Goal: Task Accomplishment & Management: Complete application form

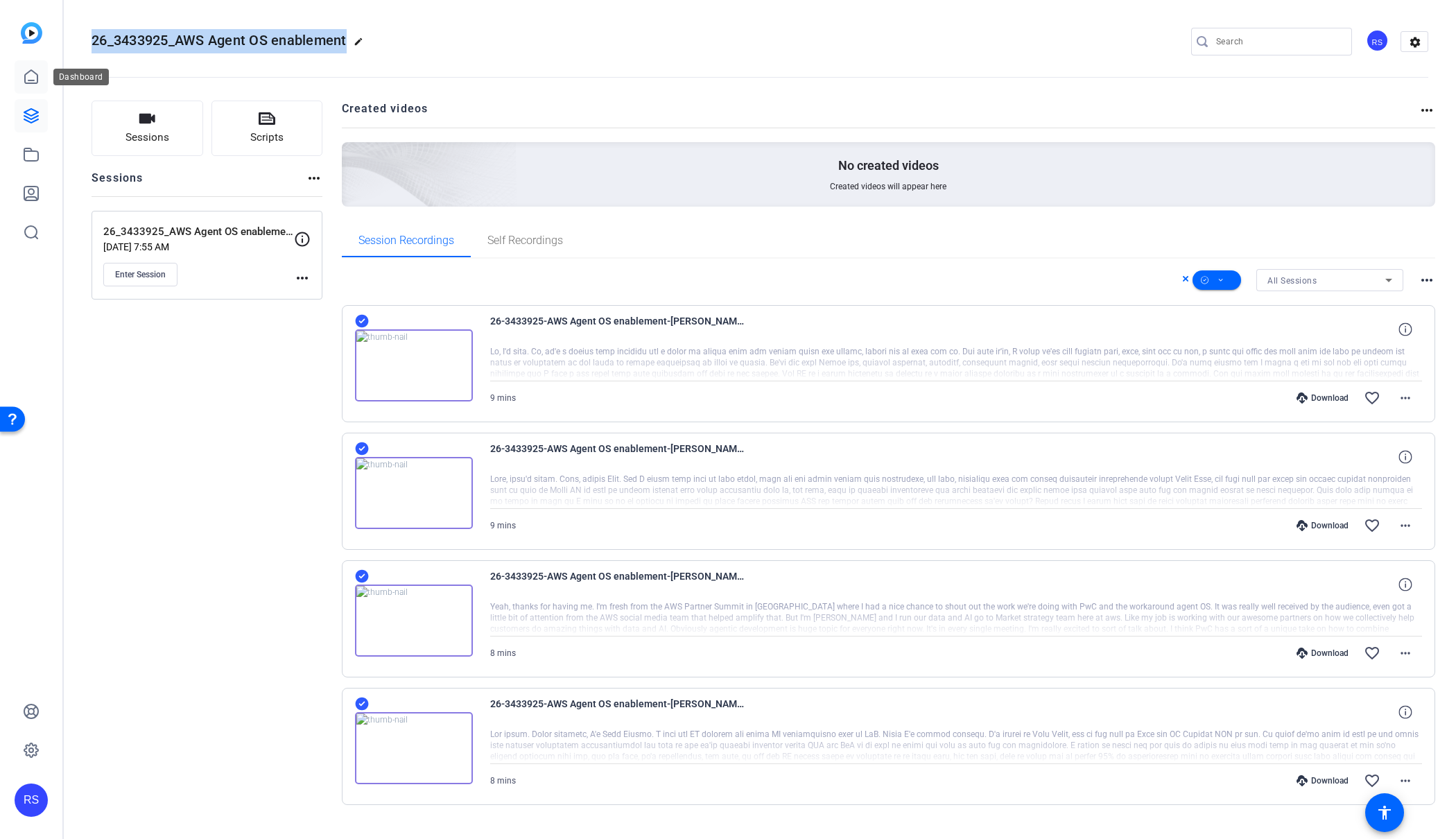
click at [38, 78] on icon at bounding box center [31, 76] width 13 height 13
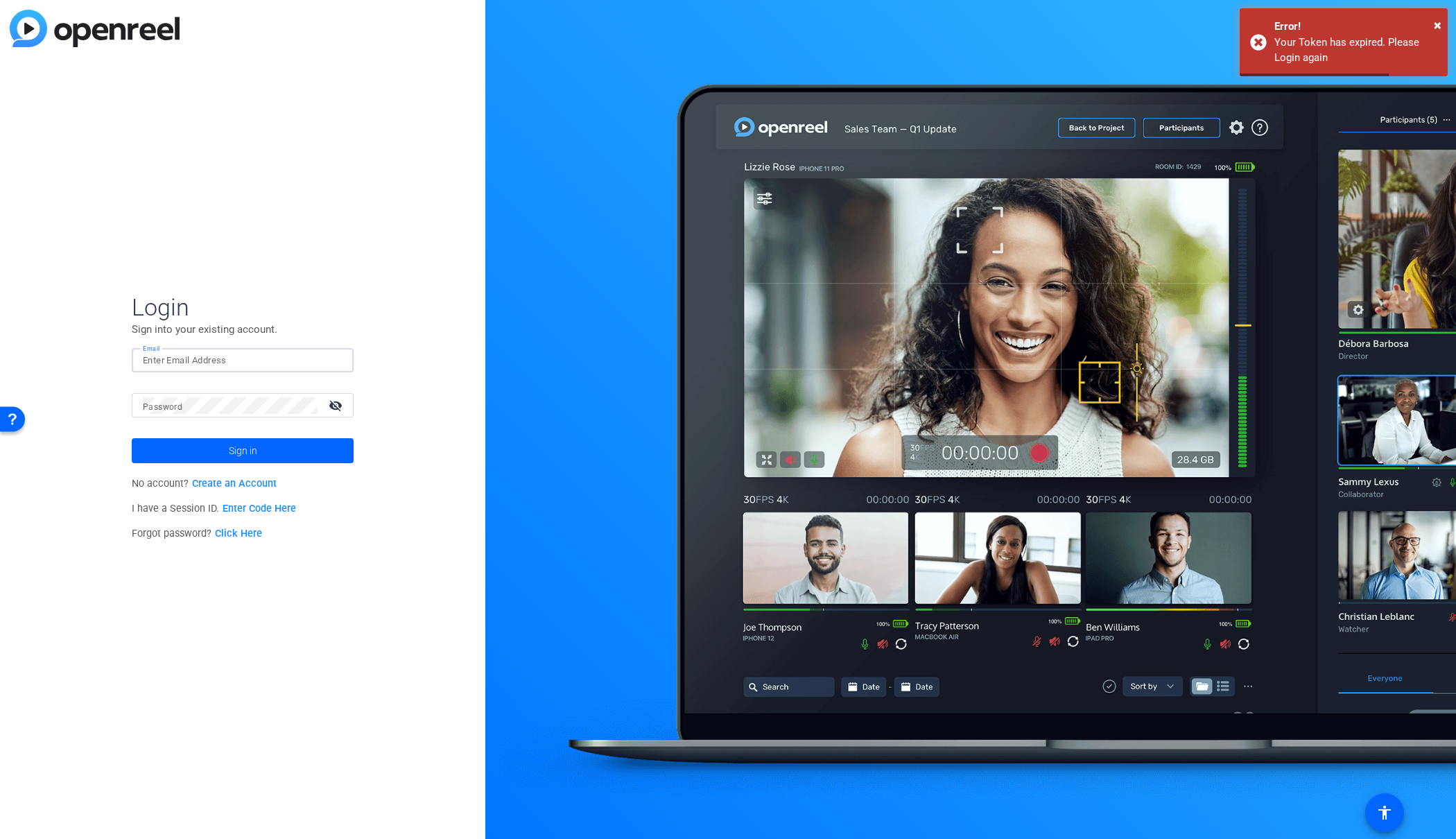
click at [202, 354] on input "Email" at bounding box center [242, 361] width 200 height 17
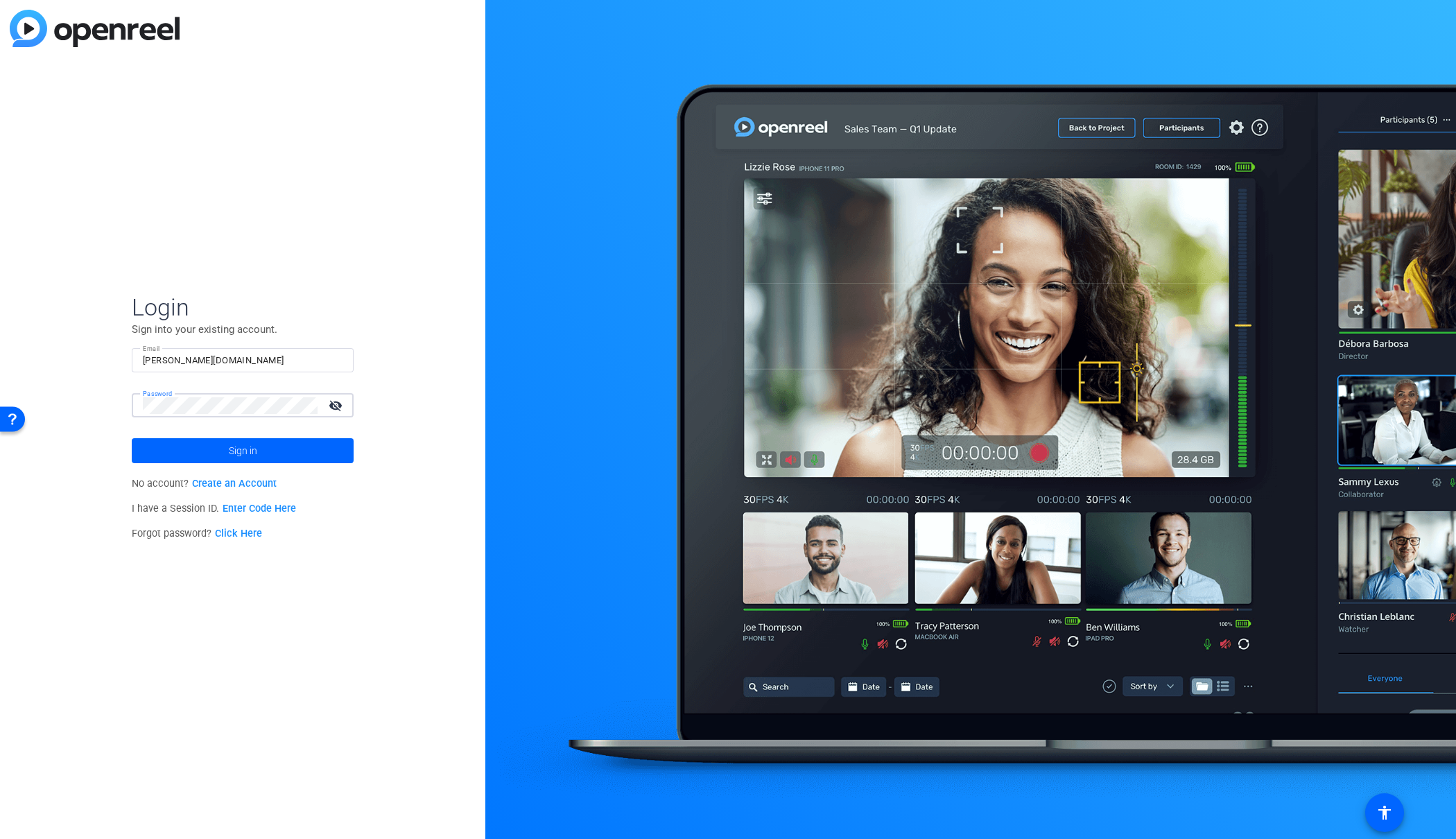
drag, startPoint x: 195, startPoint y: 363, endPoint x: 224, endPoint y: 360, distance: 29.2
click at [195, 363] on input "[PERSON_NAME][DOMAIN_NAME]" at bounding box center [242, 361] width 200 height 17
type input "[PERSON_NAME][EMAIL_ADDRESS][DOMAIN_NAME]"
click at [132, 438] on button "Sign in" at bounding box center [242, 450] width 222 height 25
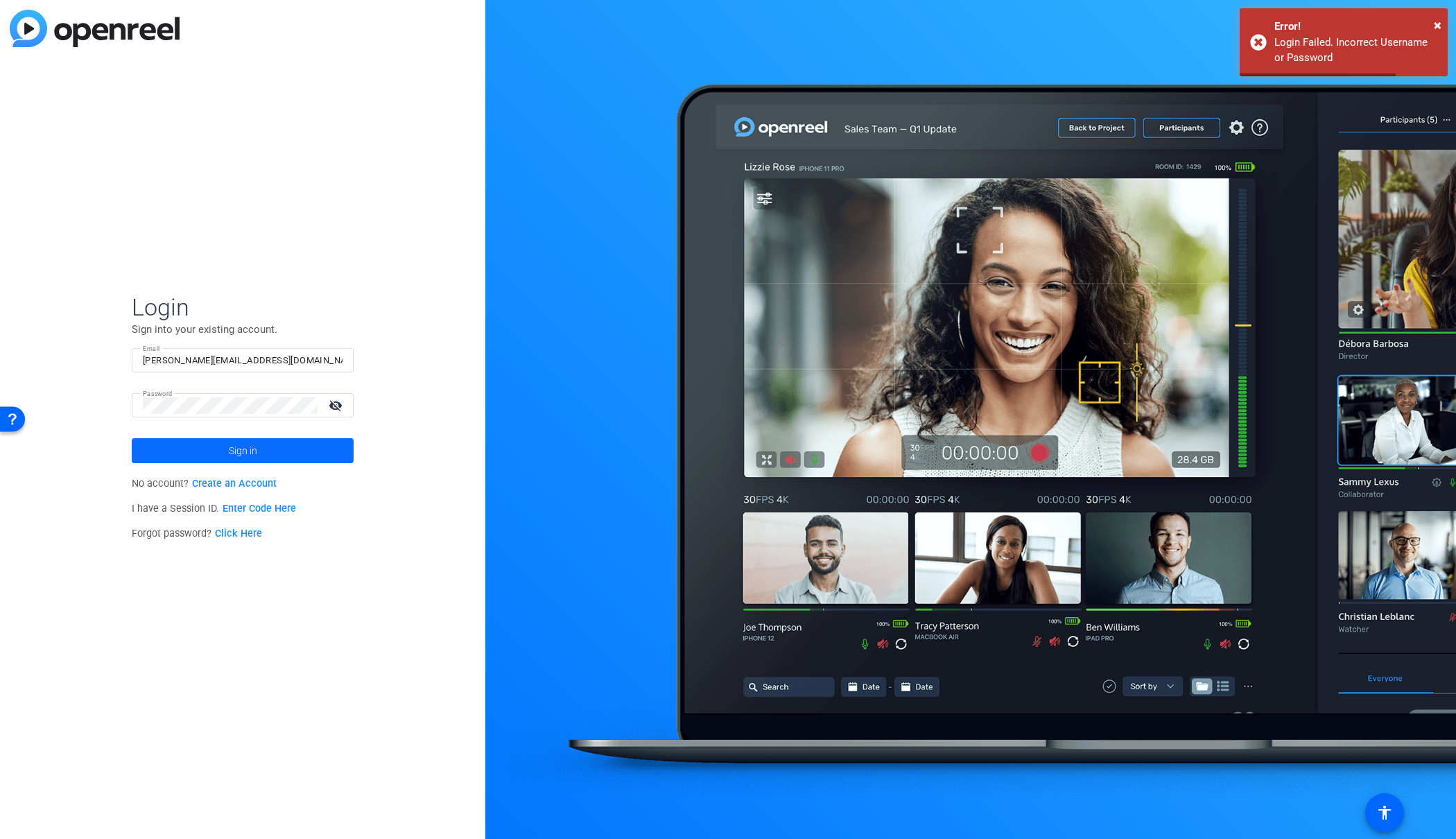
click at [294, 453] on span at bounding box center [242, 451] width 222 height 33
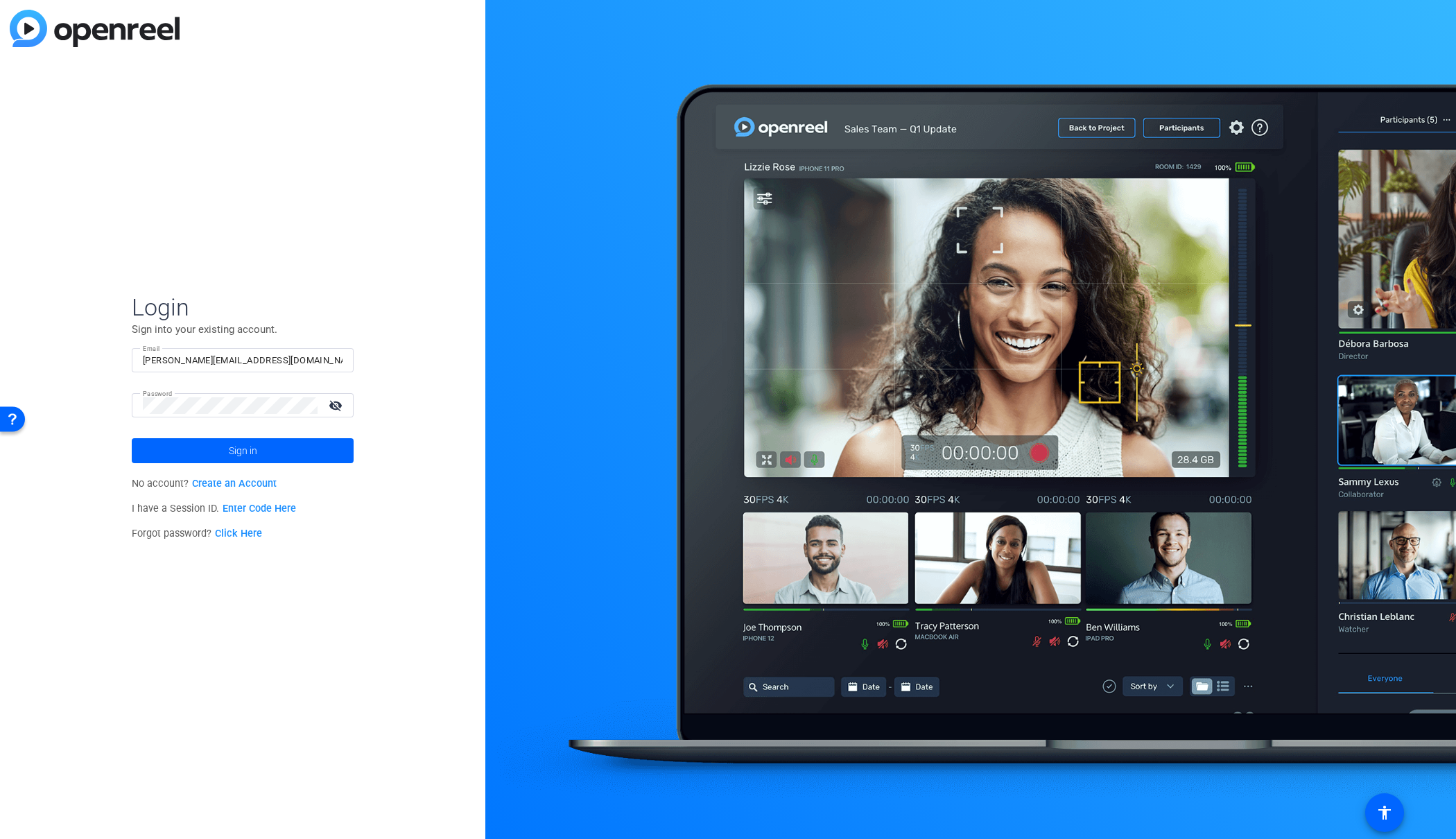
click at [340, 404] on mat-icon "visibility_off" at bounding box center [337, 405] width 33 height 20
click at [132, 438] on button "Sign in" at bounding box center [242, 450] width 222 height 25
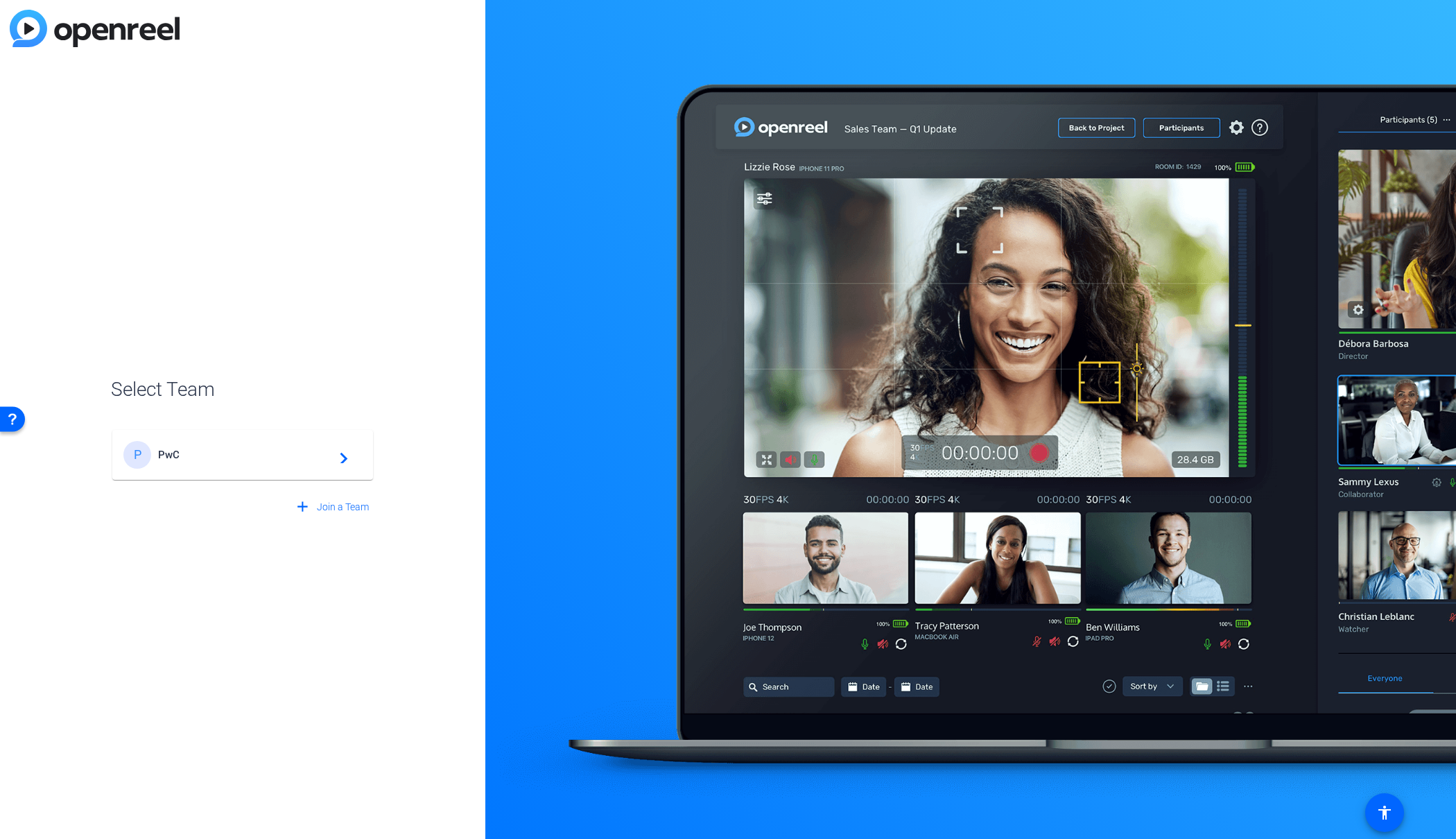
click at [214, 463] on div "P PwC navigate_next" at bounding box center [242, 455] width 239 height 28
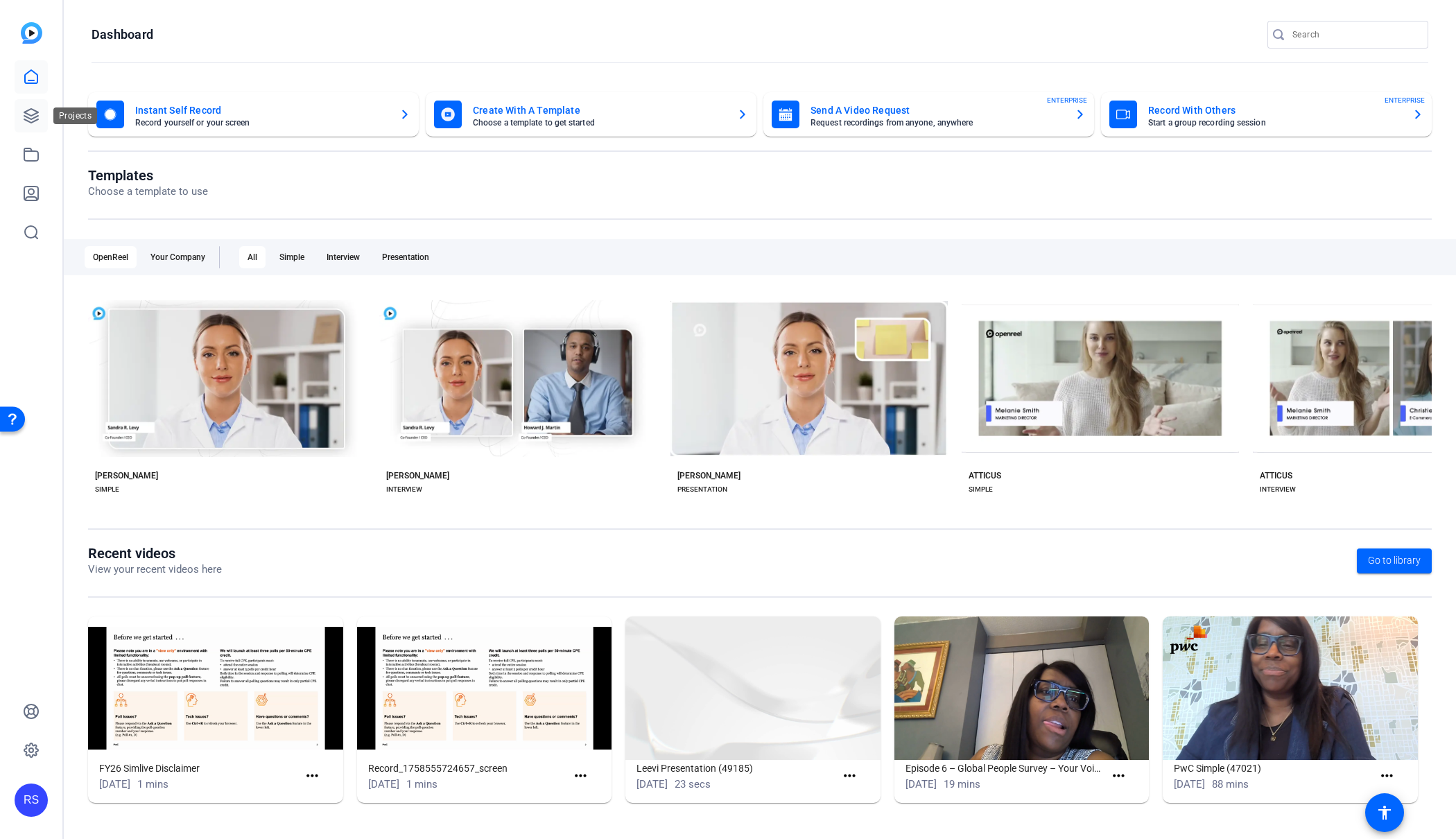
click at [29, 118] on icon at bounding box center [31, 116] width 14 height 14
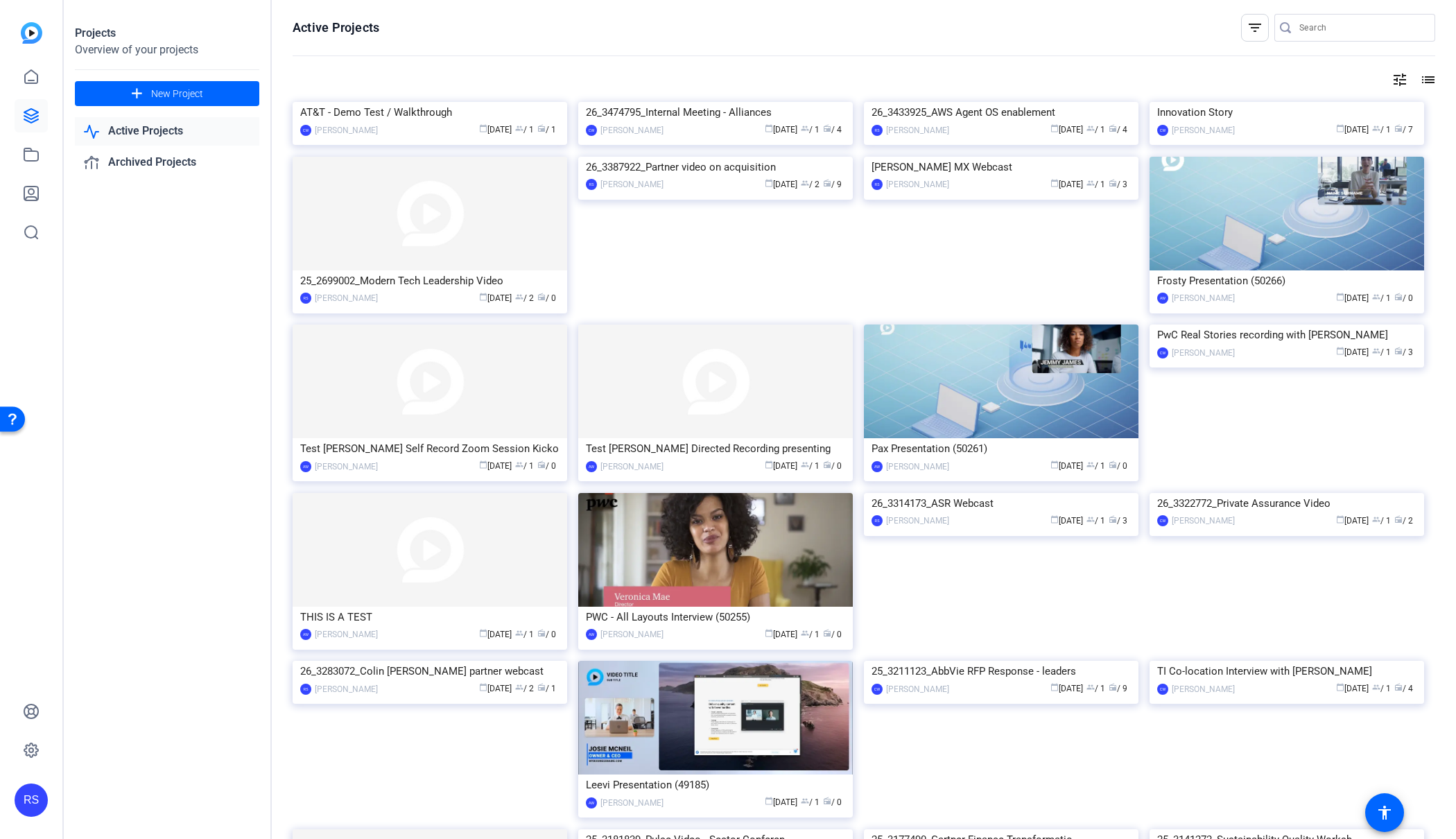
click at [465, 270] on img at bounding box center [430, 213] width 275 height 114
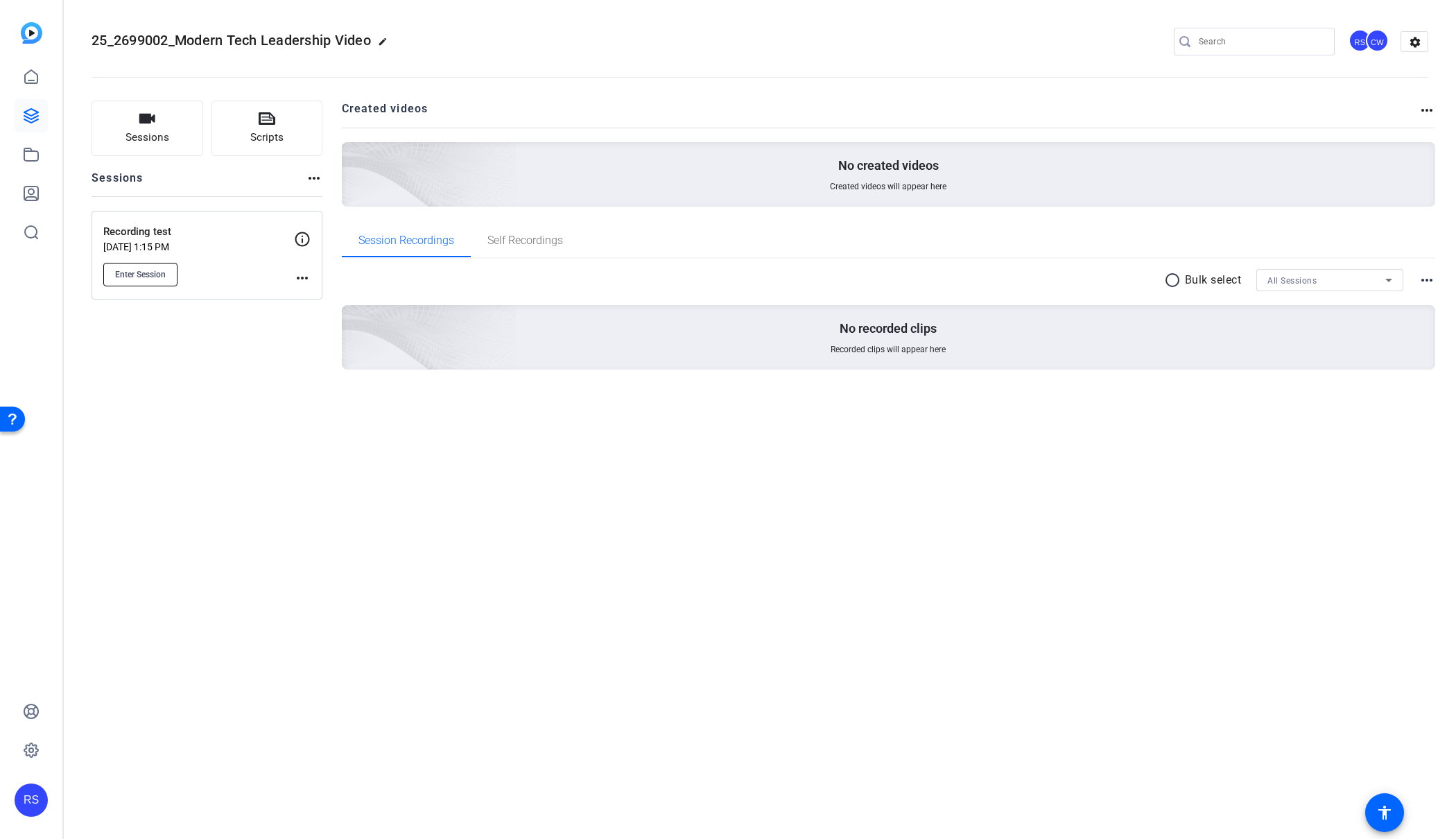
click at [120, 275] on span "Enter Session" at bounding box center [140, 274] width 50 height 11
click at [151, 136] on span "Sessions" at bounding box center [148, 137] width 44 height 16
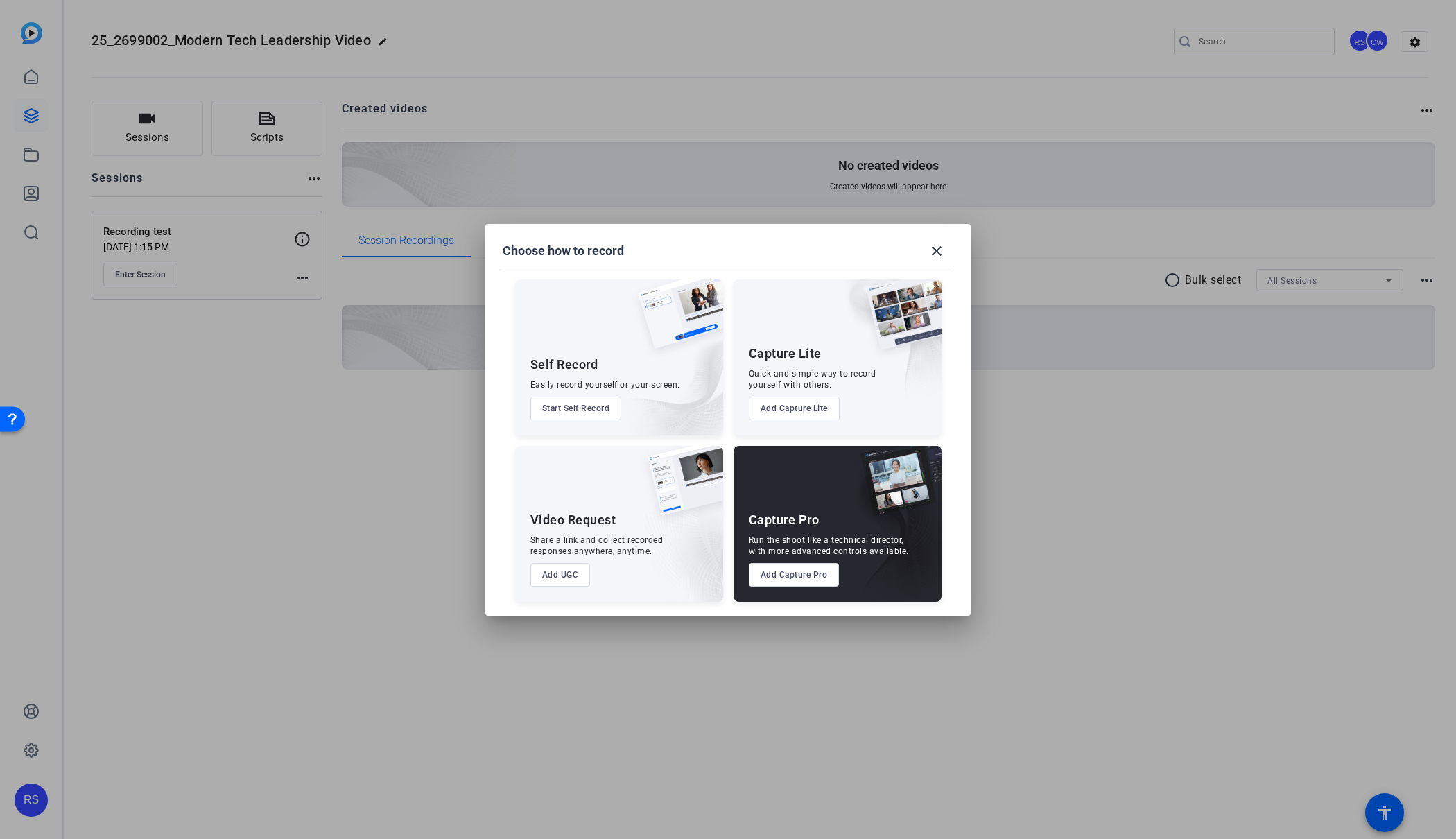
click at [815, 572] on button "Add Capture Pro" at bounding box center [794, 575] width 91 height 23
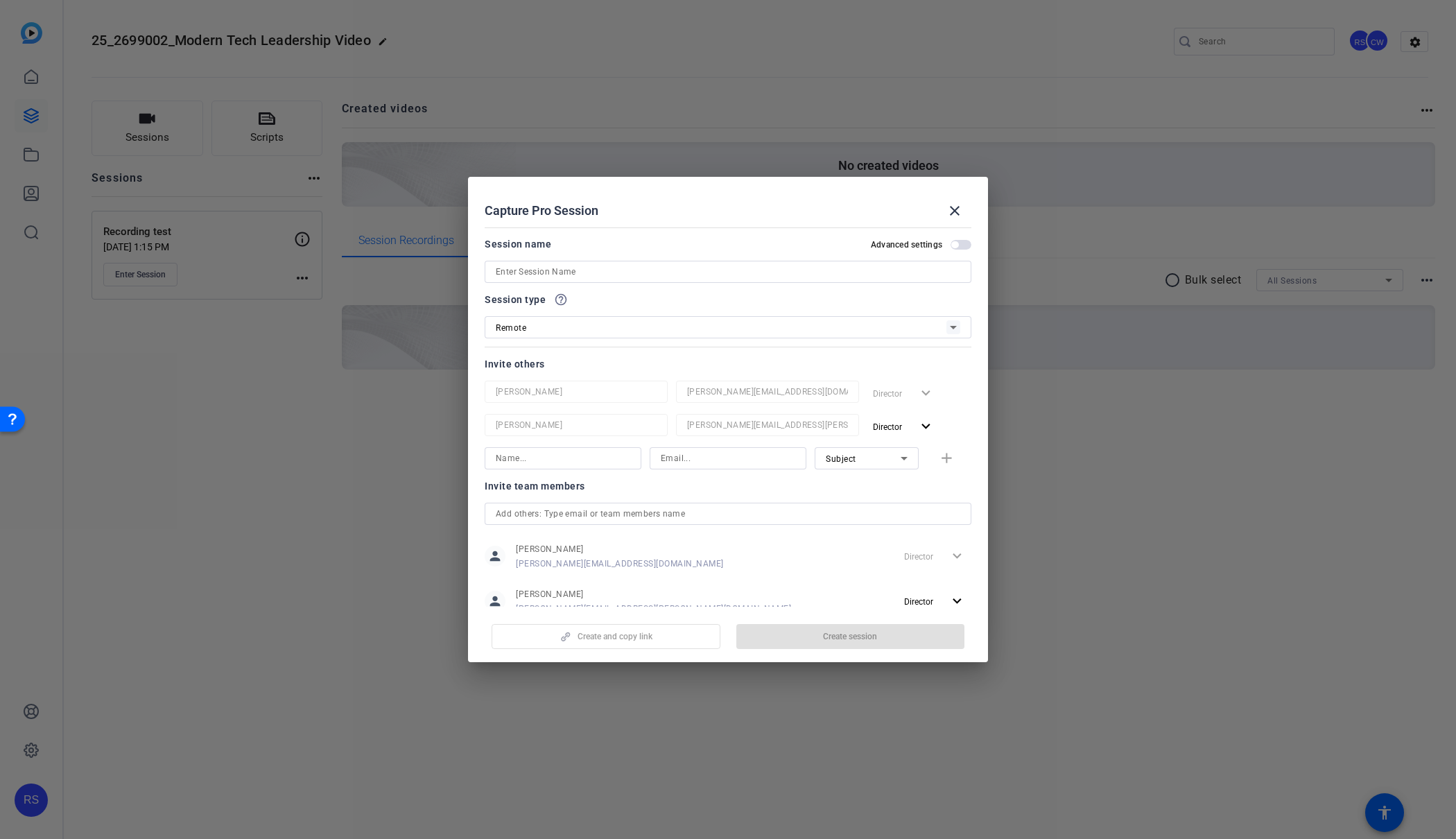
scroll to position [4, 0]
click at [619, 270] on input at bounding box center [728, 268] width 465 height 17
type input "Test With AT&T"
click at [714, 457] on input at bounding box center [728, 455] width 135 height 17
paste input "[PERSON_NAME][EMAIL_ADDRESS][PERSON_NAME][DOMAIN_NAME]"
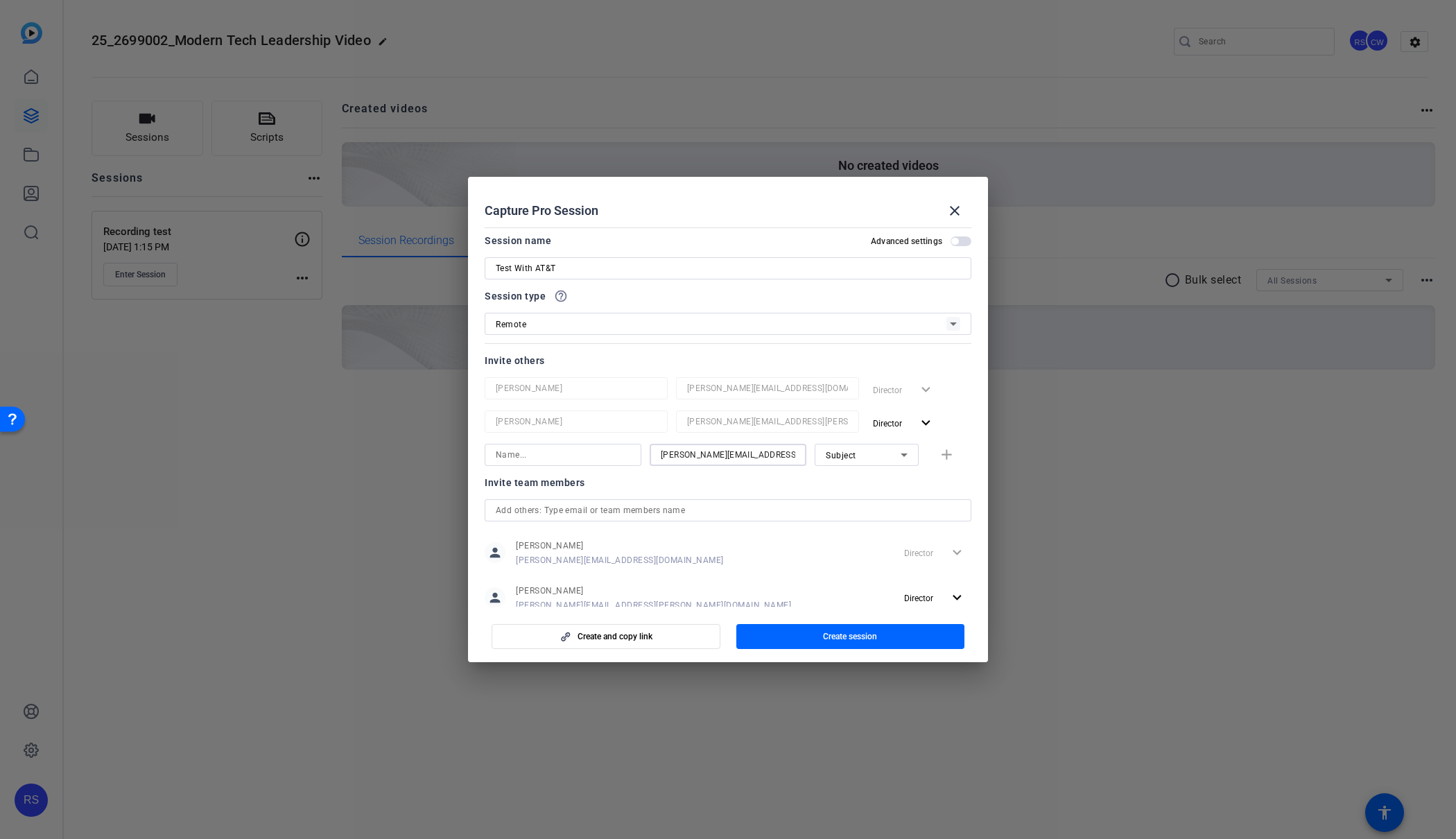
type input "[PERSON_NAME][EMAIL_ADDRESS][PERSON_NAME][DOMAIN_NAME]"
click at [574, 460] on input at bounding box center [563, 455] width 135 height 17
type input "[PERSON_NAME]"
click at [914, 451] on div "Subject" at bounding box center [867, 454] width 104 height 22
click at [873, 503] on mat-option "Watcher" at bounding box center [867, 505] width 104 height 22
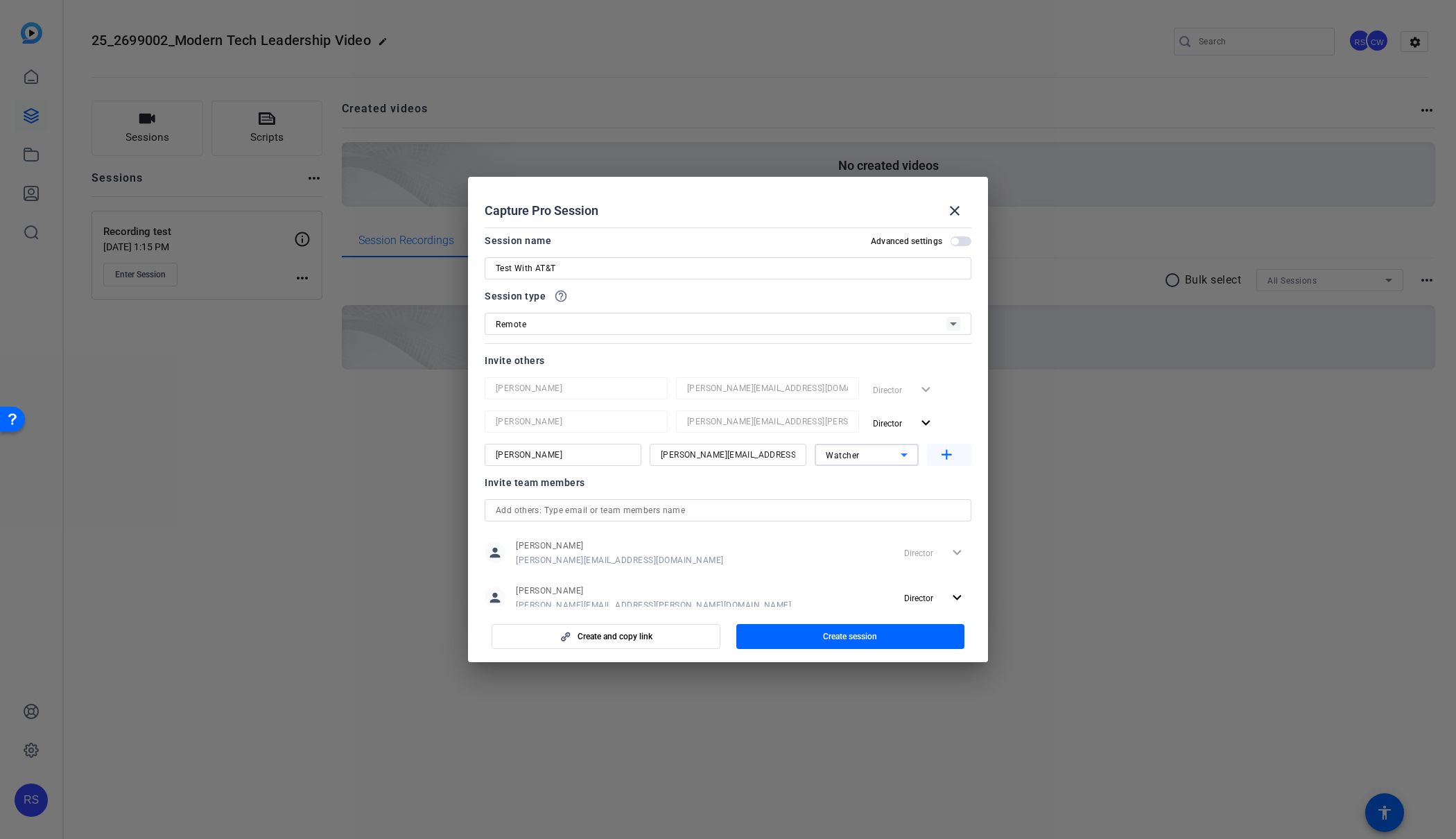
click at [948, 457] on mat-icon "add" at bounding box center [946, 455] width 17 height 17
click at [695, 493] on input at bounding box center [728, 488] width 135 height 17
paste input "[EMAIL_ADDRESS][DOMAIN_NAME]"
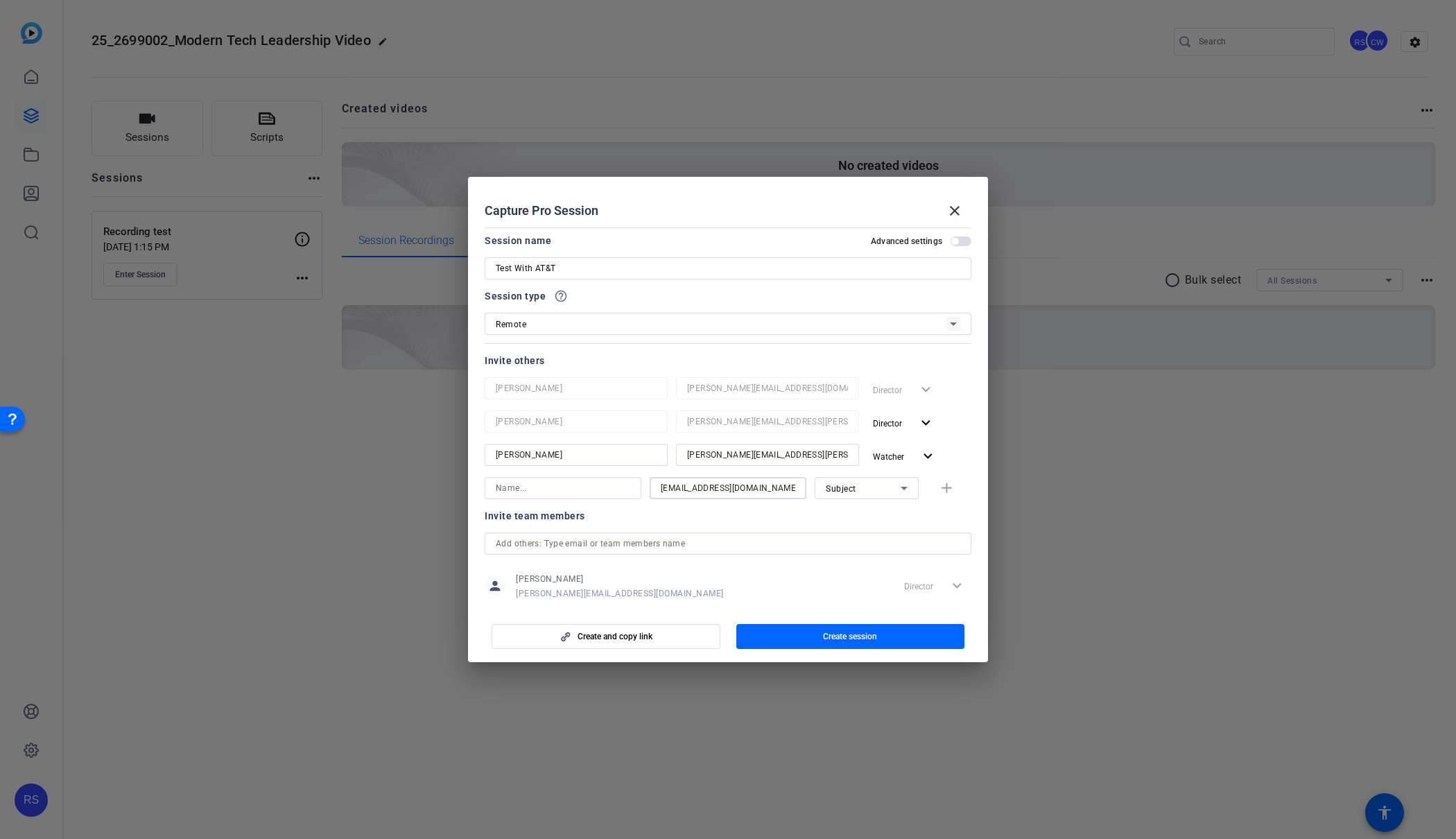
type input "[EMAIL_ADDRESS][DOMAIN_NAME]"
click at [589, 484] on input at bounding box center [563, 488] width 135 height 17
type input "[PERSON_NAME]"
click at [890, 485] on div "Subject" at bounding box center [863, 488] width 75 height 17
click at [862, 541] on mat-option "Watcher" at bounding box center [867, 538] width 104 height 22
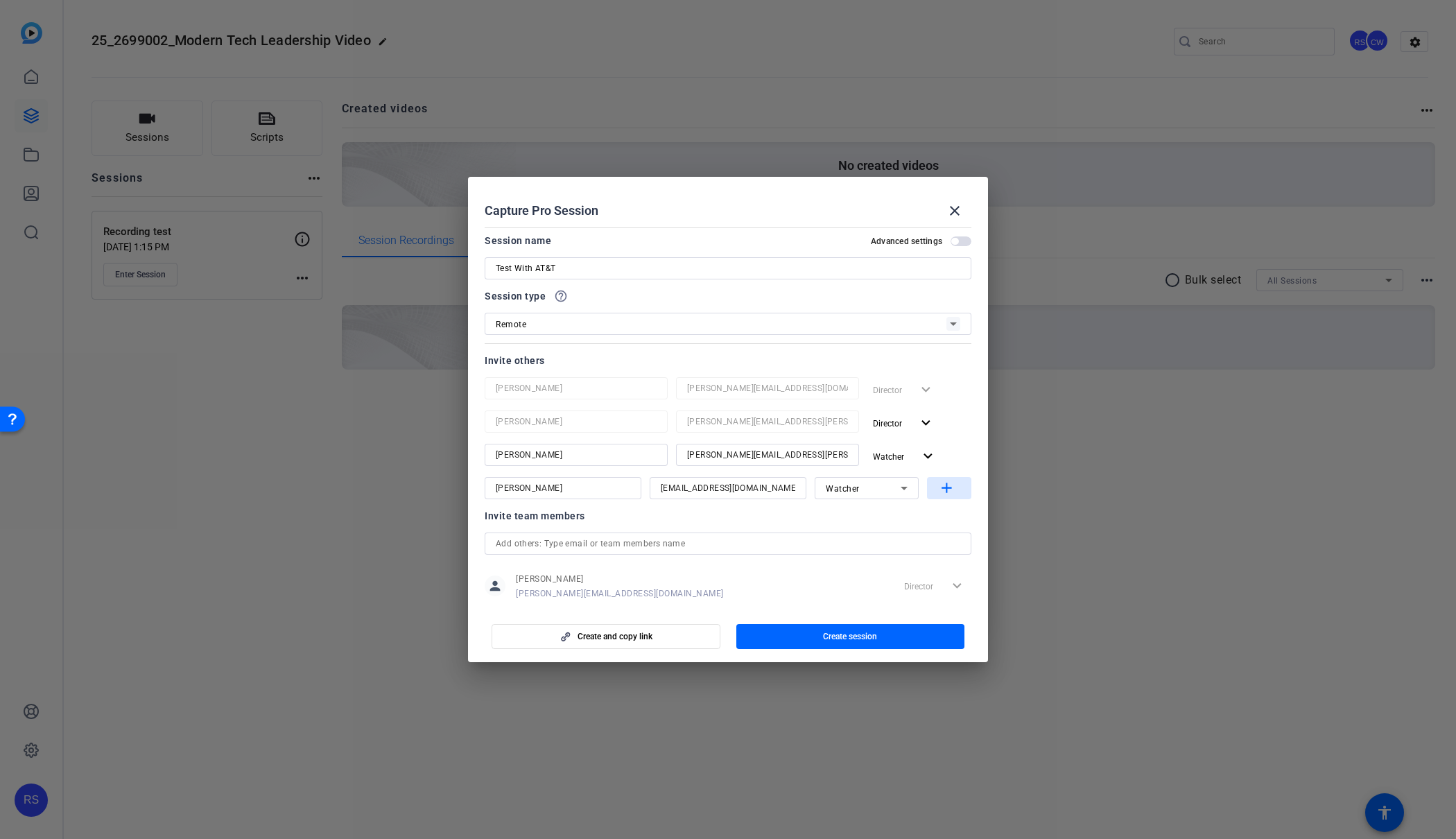
click at [944, 486] on mat-icon "add" at bounding box center [946, 488] width 17 height 17
click at [694, 524] on input at bounding box center [728, 522] width 135 height 17
paste input "[EMAIL_ADDRESS][PERSON_NAME][DOMAIN_NAME]"
type input "[EMAIL_ADDRESS][PERSON_NAME][DOMAIN_NAME]"
click at [548, 520] on input at bounding box center [563, 522] width 135 height 17
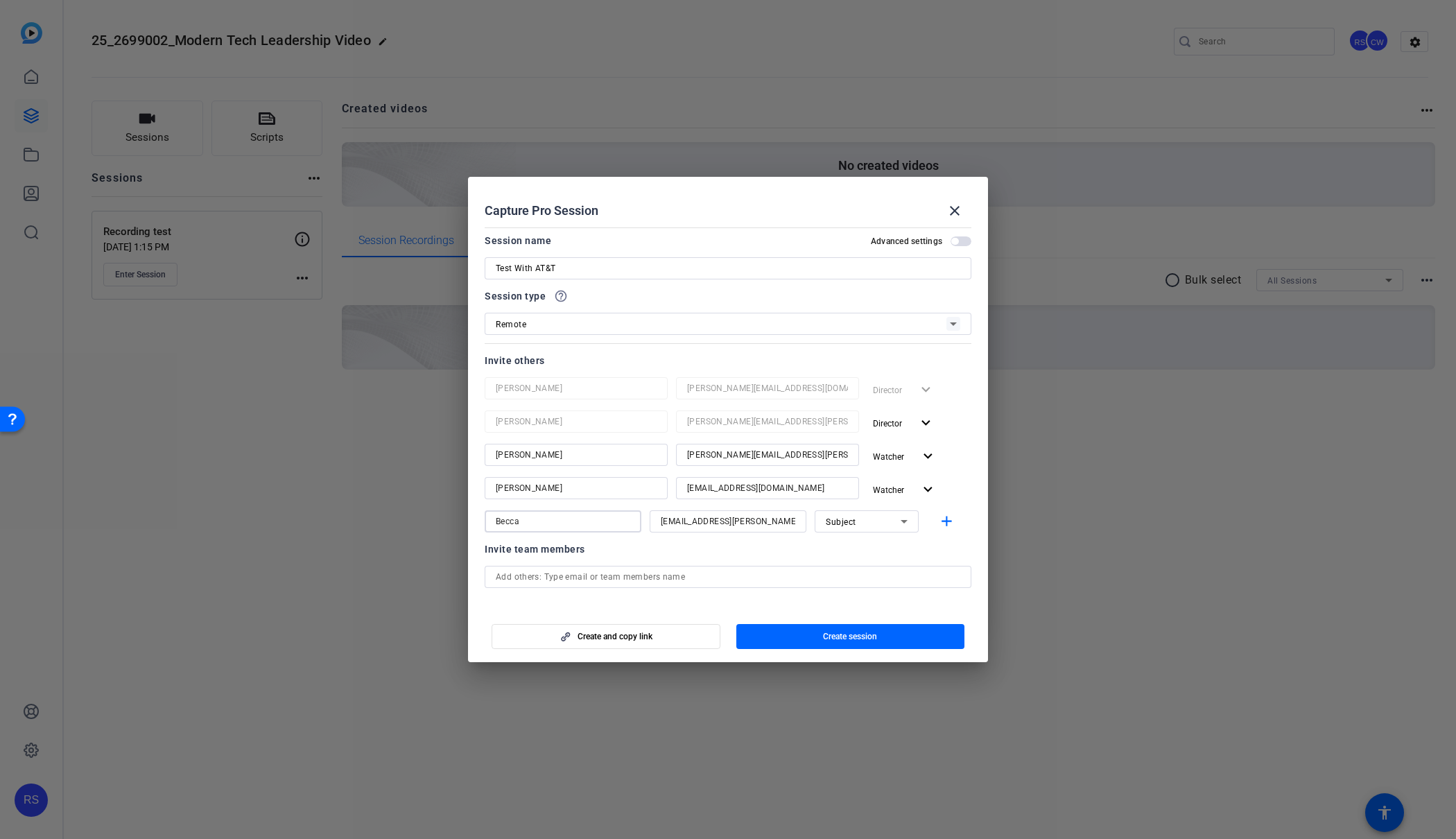
type input "Becca"
click at [894, 518] on div "Subject" at bounding box center [863, 522] width 75 height 17
click at [867, 566] on mat-option "Watcher" at bounding box center [867, 571] width 104 height 22
click at [946, 521] on mat-icon "add" at bounding box center [946, 522] width 17 height 17
click at [720, 554] on input at bounding box center [728, 555] width 135 height 17
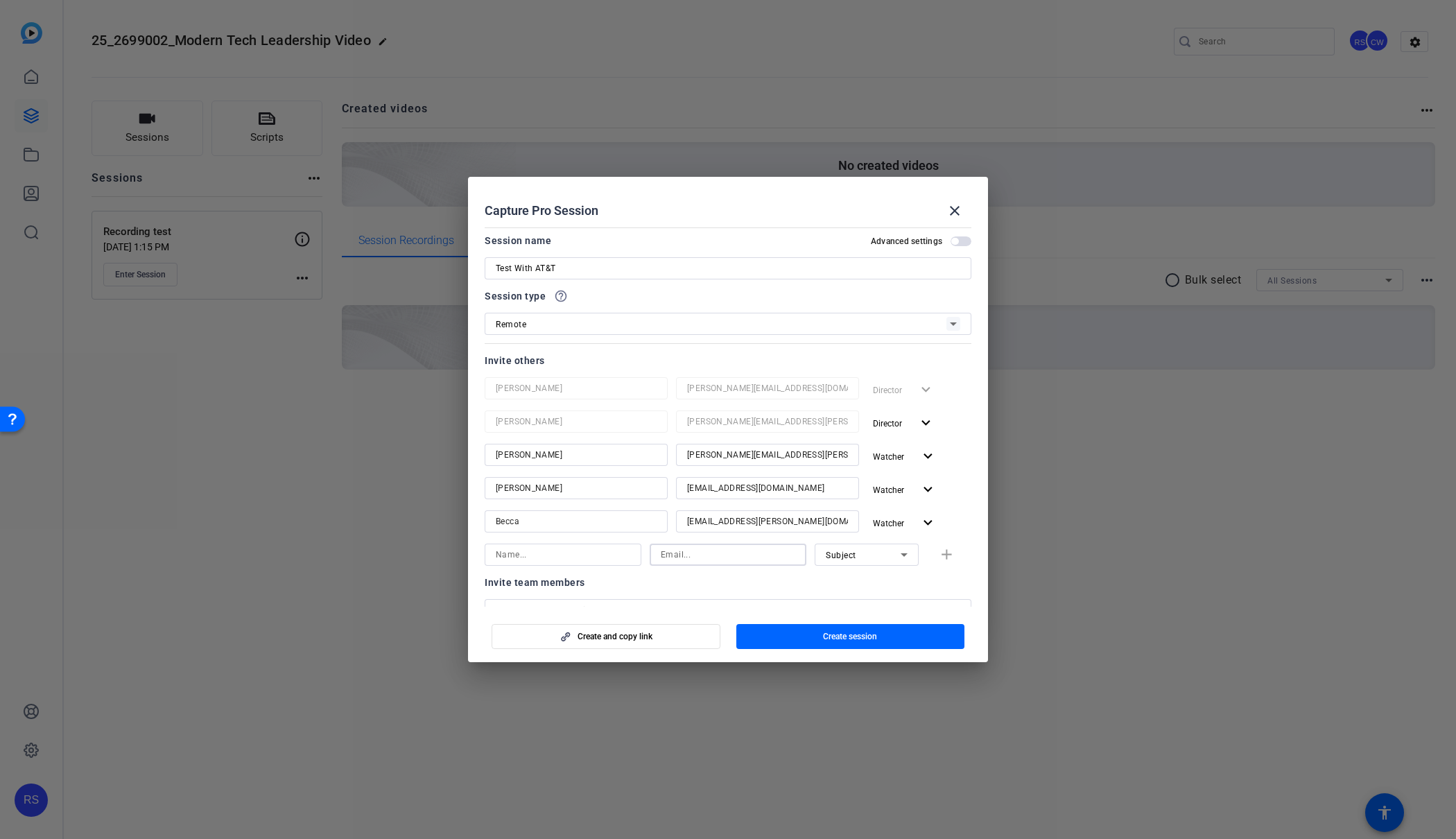
click at [720, 554] on input at bounding box center [728, 555] width 135 height 17
paste input "[EMAIL_ADDRESS][DOMAIN_NAME]"
type input "[EMAIL_ADDRESS][DOMAIN_NAME]"
click at [602, 556] on input at bounding box center [563, 555] width 135 height 17
type input "[PERSON_NAME]"
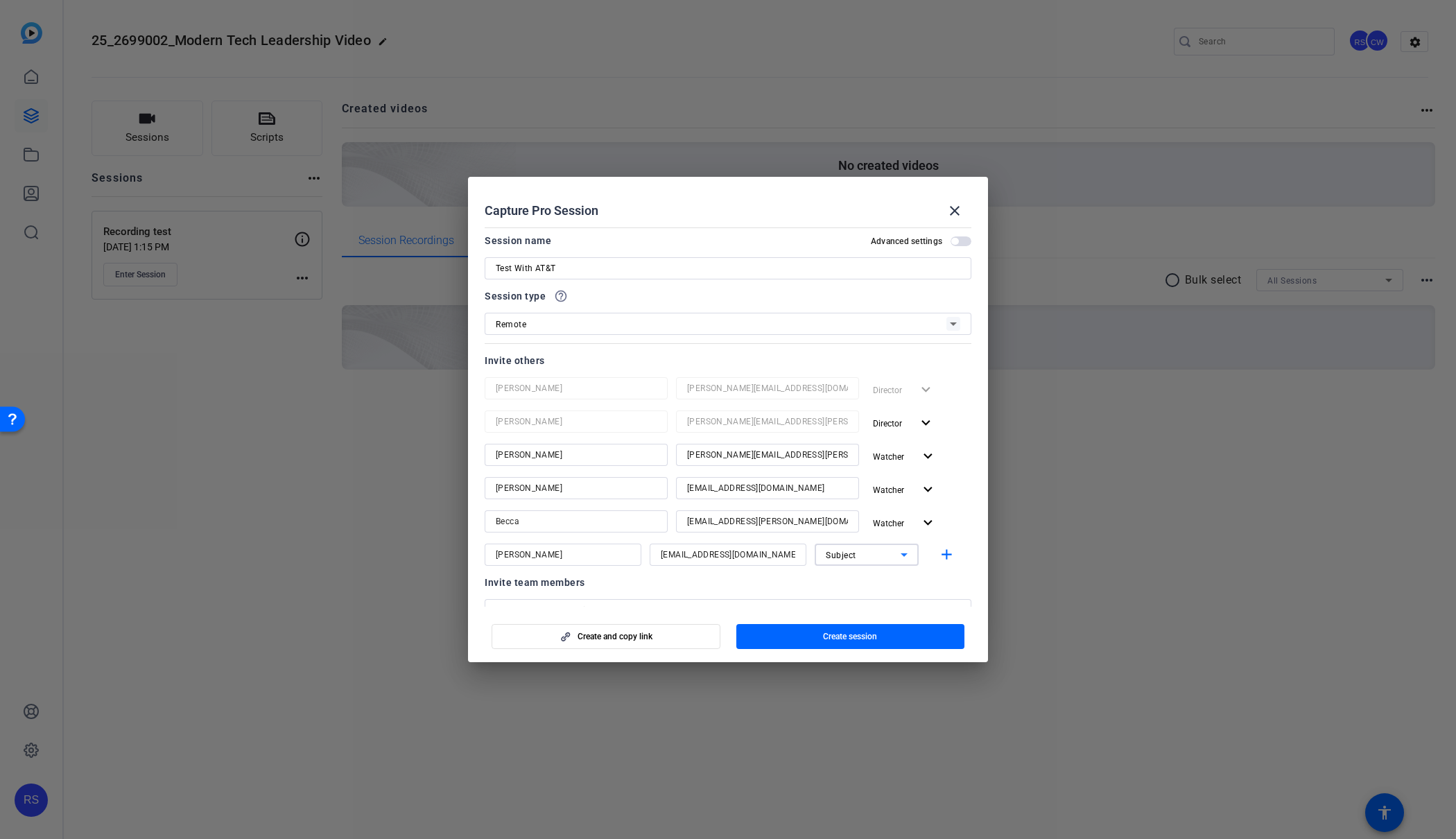
click at [874, 558] on div "Subject" at bounding box center [863, 555] width 75 height 17
click at [862, 603] on mat-option "Watcher" at bounding box center [867, 604] width 104 height 22
click at [944, 550] on mat-icon "add" at bounding box center [946, 555] width 17 height 17
click at [705, 588] on input at bounding box center [728, 588] width 135 height 17
paste input "[EMAIL_ADDRESS][DOMAIN_NAME]"
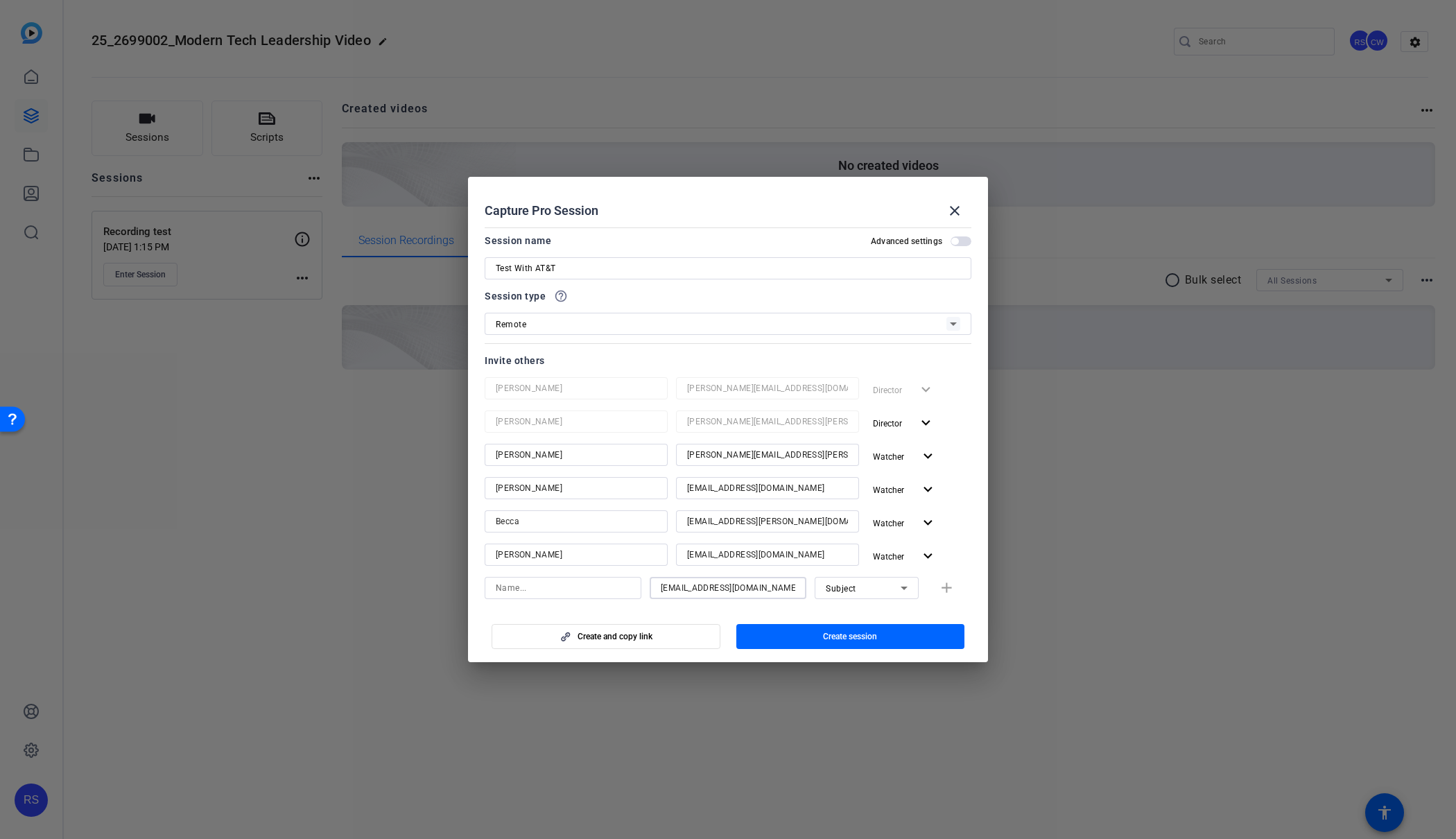
type input "[EMAIL_ADDRESS][DOMAIN_NAME]"
click at [600, 585] on input at bounding box center [563, 588] width 135 height 17
type input "[PERSON_NAME]"
click at [888, 587] on div "Subject" at bounding box center [863, 588] width 75 height 17
click at [863, 643] on mat-option "Watcher" at bounding box center [867, 638] width 104 height 22
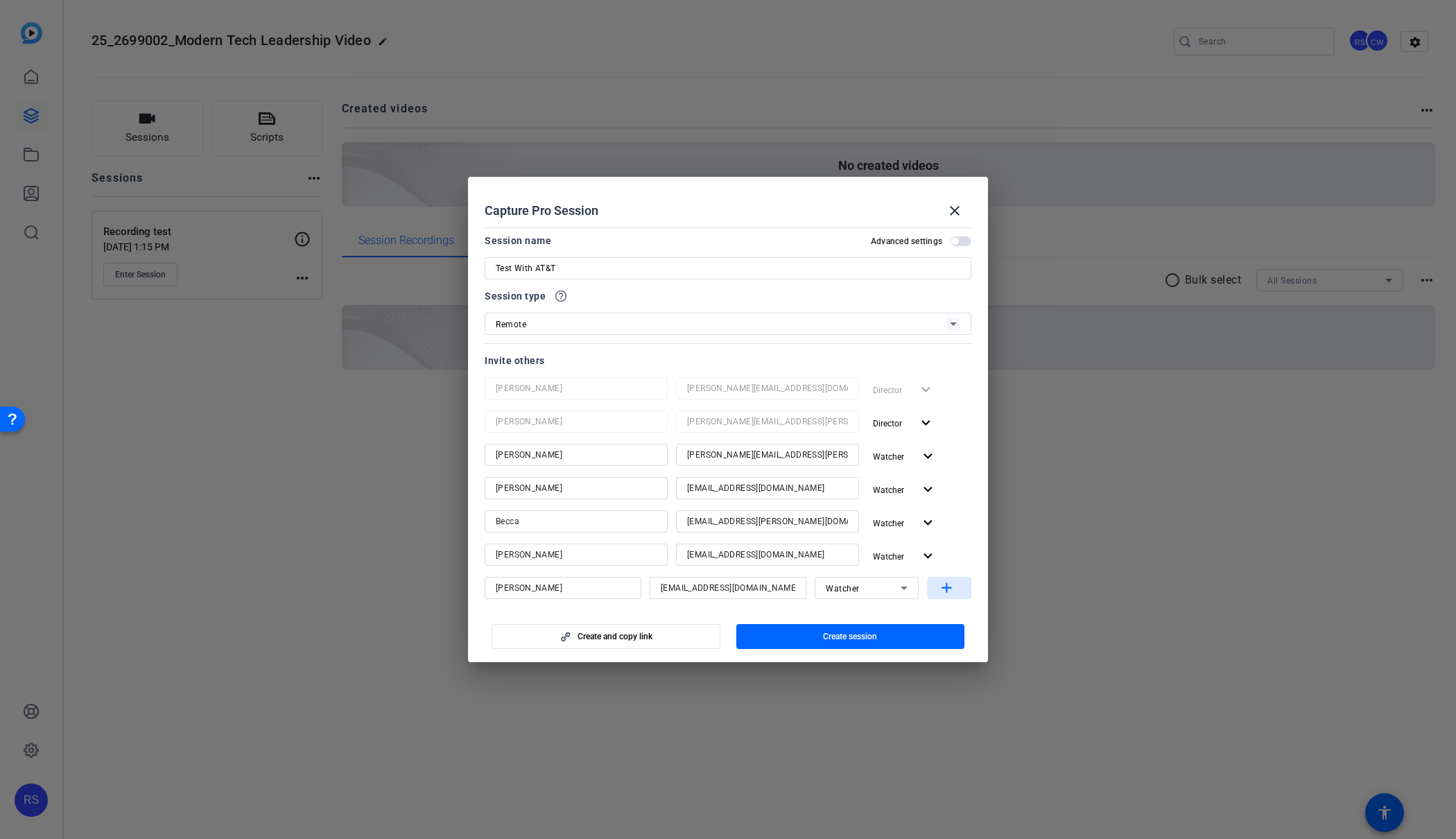
click at [946, 584] on mat-icon "add" at bounding box center [946, 588] width 17 height 17
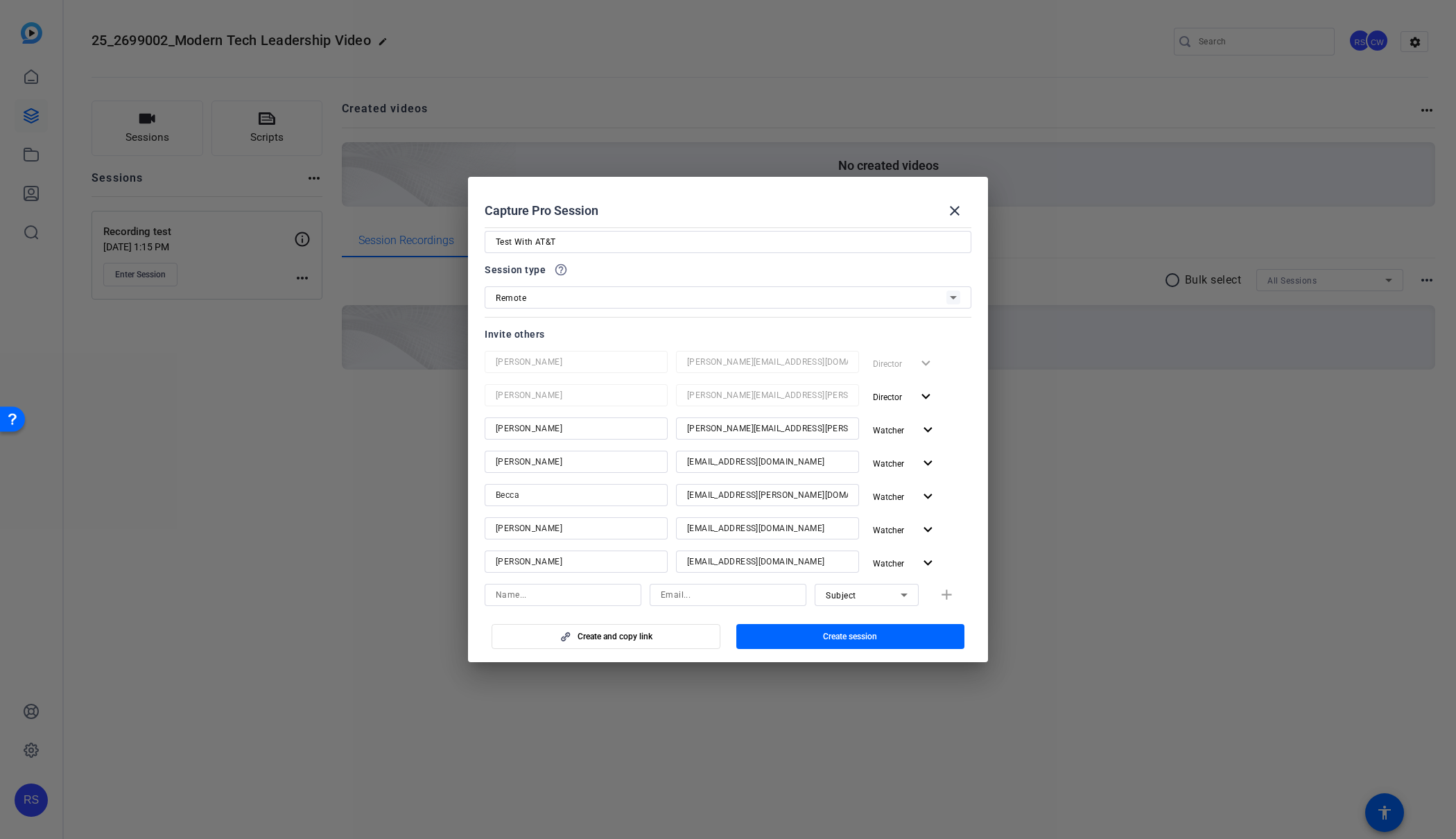
scroll to position [29, 0]
click at [833, 635] on span "Create session" at bounding box center [850, 636] width 54 height 11
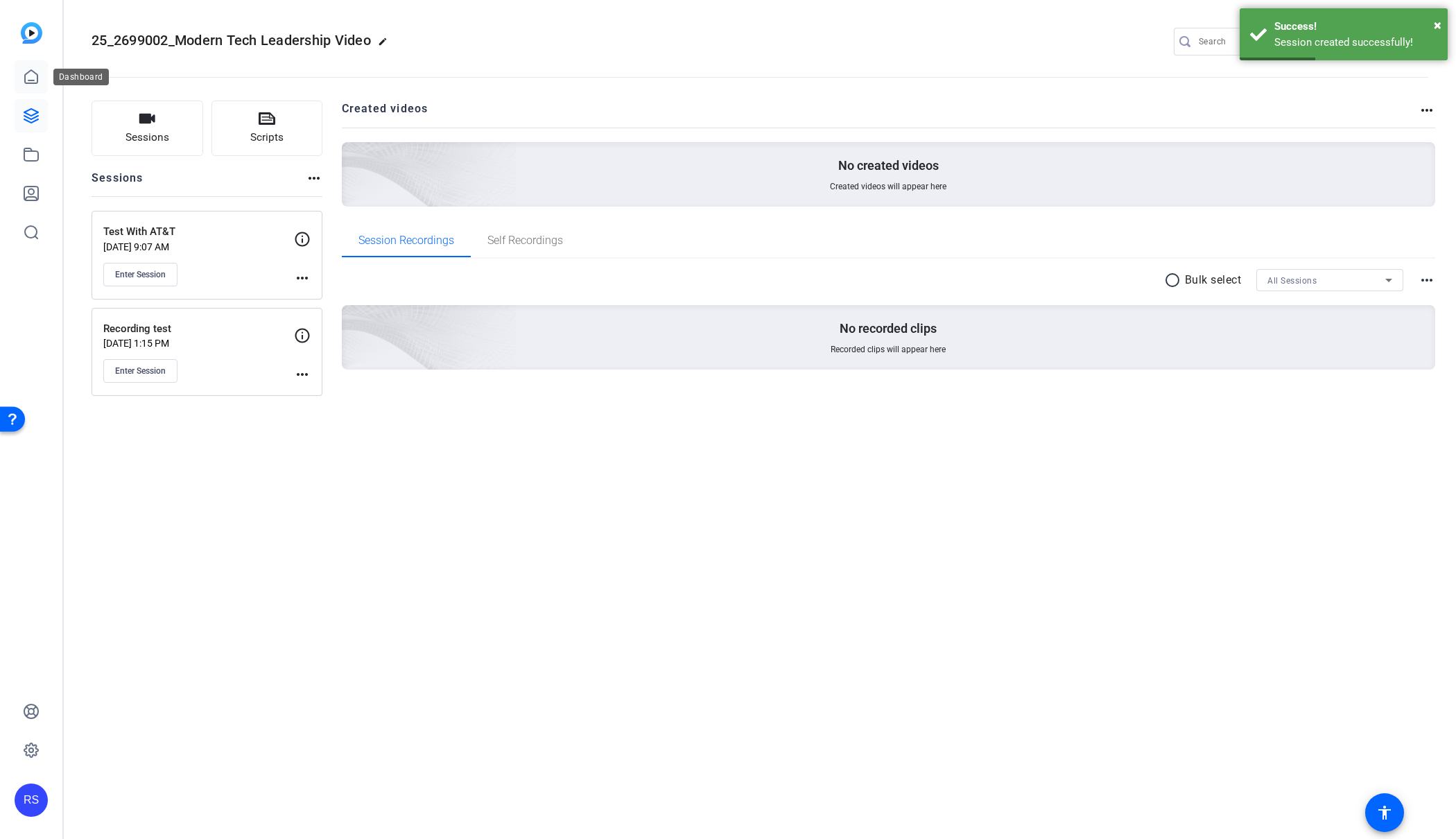
click at [31, 75] on icon at bounding box center [31, 77] width 17 height 17
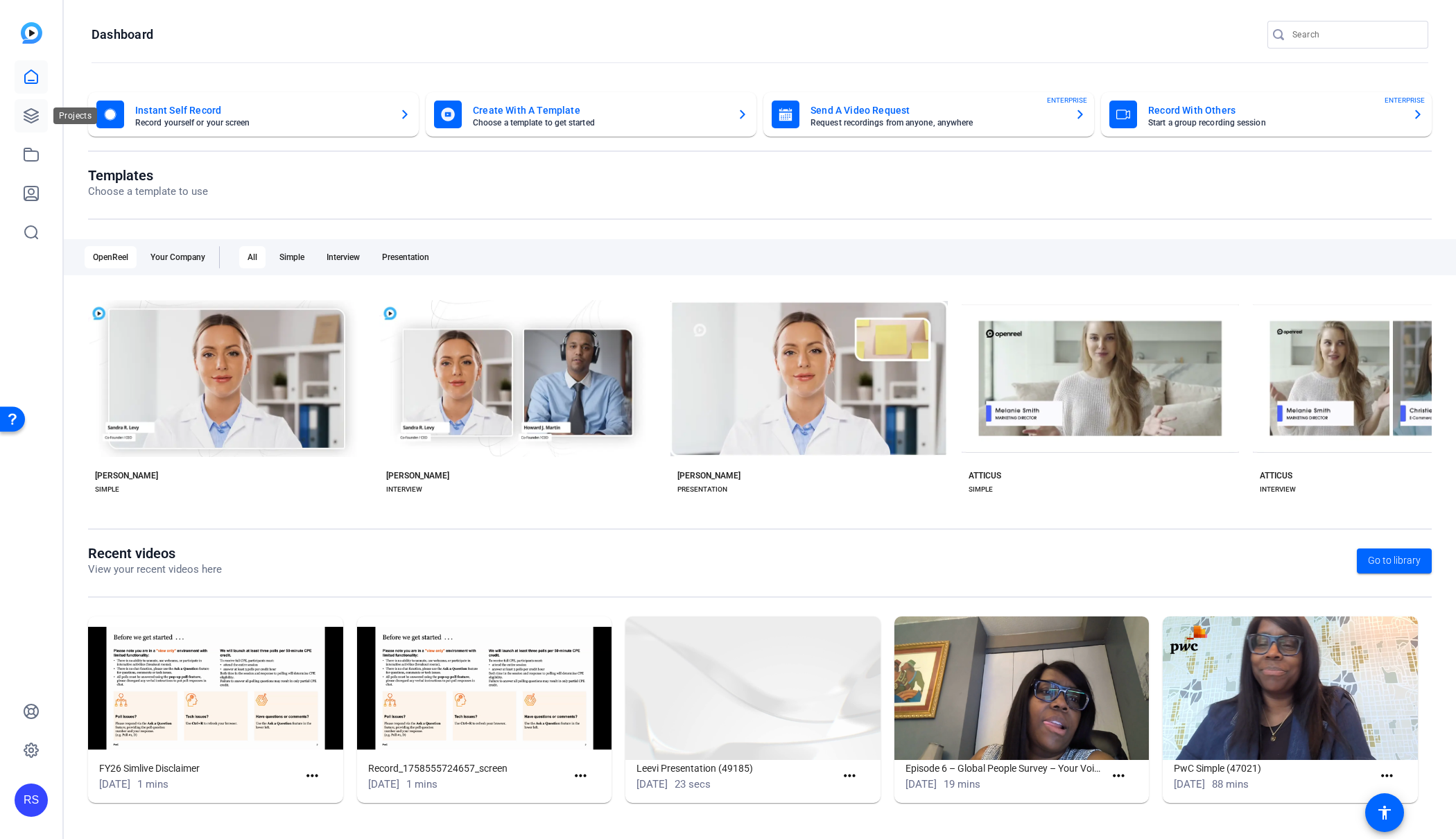
click at [25, 111] on icon at bounding box center [31, 116] width 14 height 14
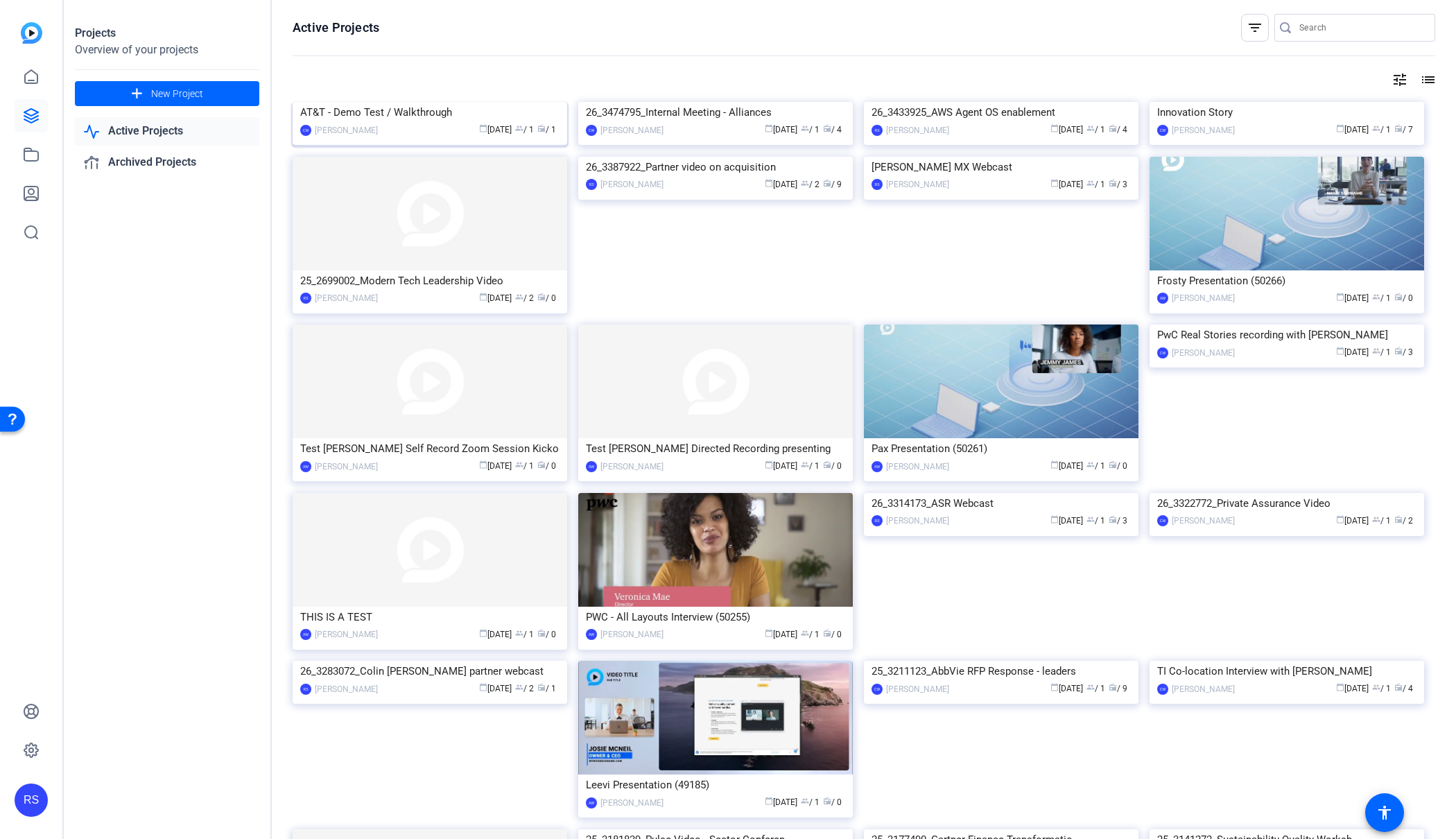
click at [479, 102] on img at bounding box center [430, 102] width 275 height 0
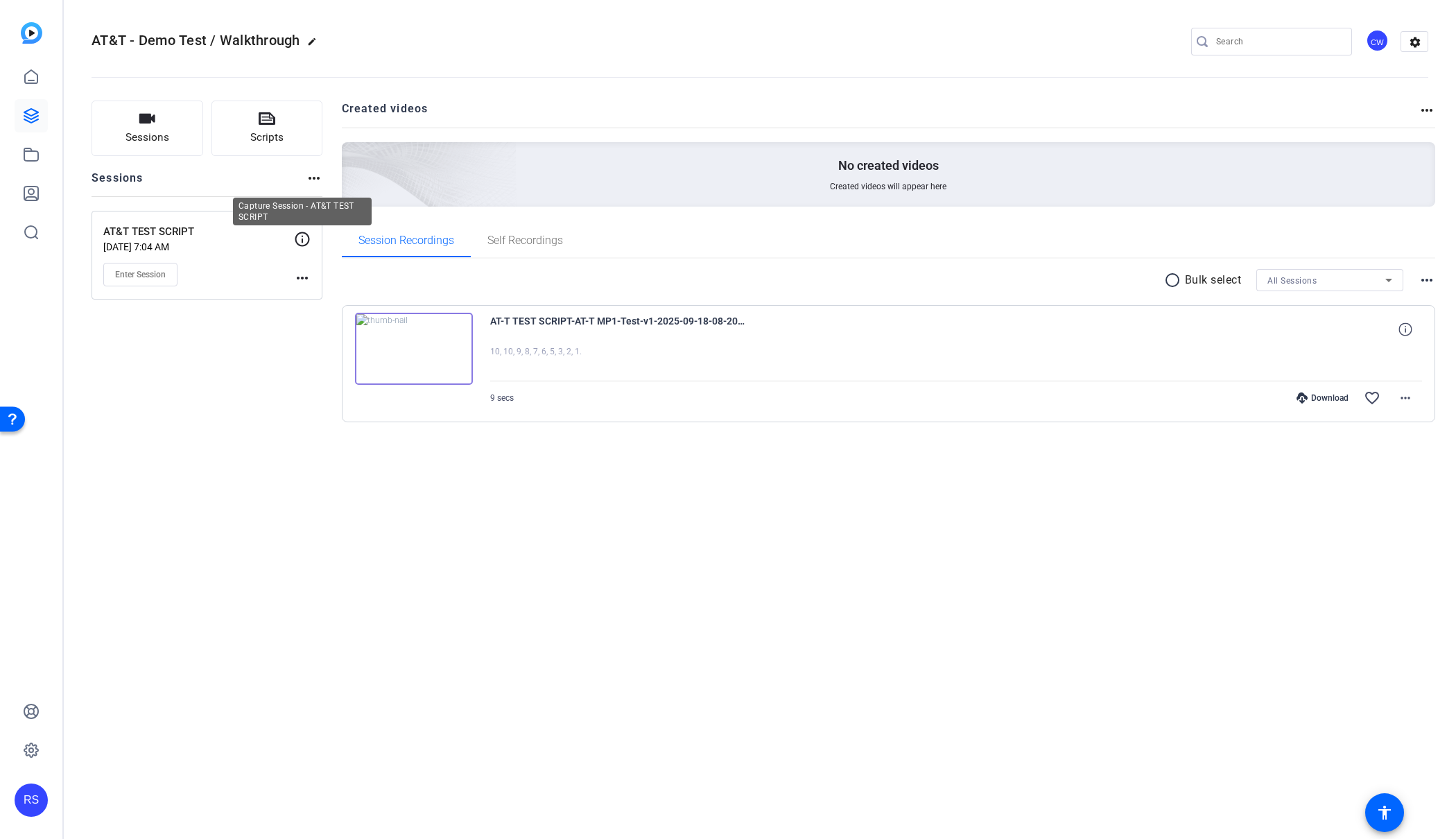
click at [299, 236] on icon at bounding box center [303, 239] width 17 height 17
click at [300, 236] on icon at bounding box center [303, 239] width 17 height 17
click at [170, 136] on button "Sessions" at bounding box center [148, 129] width 111 height 56
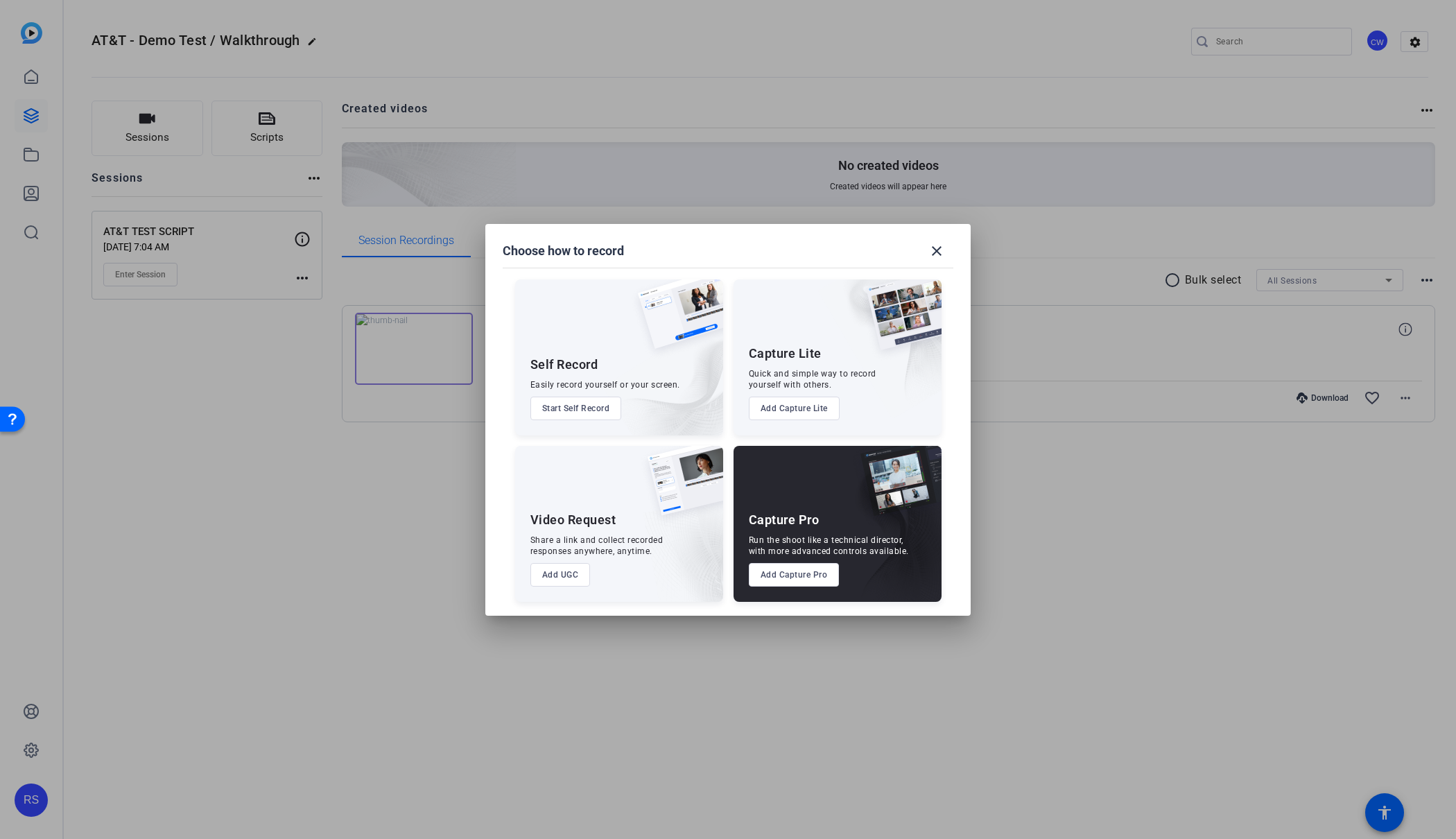
drag, startPoint x: 250, startPoint y: 369, endPoint x: 416, endPoint y: 318, distance: 173.7
click at [251, 368] on div at bounding box center [728, 420] width 1456 height 839
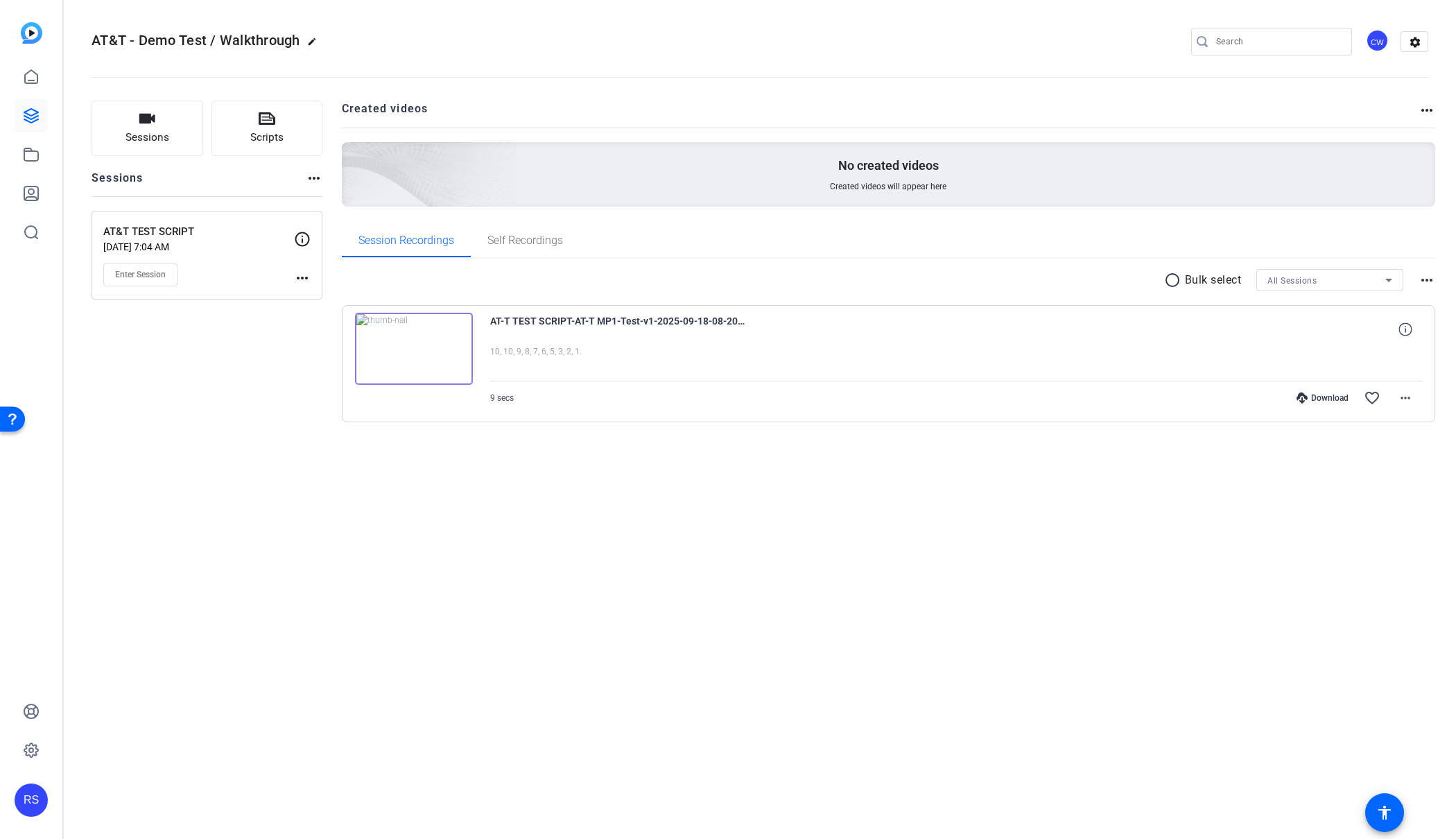
click at [158, 242] on p "[DATE] 7:04 AM" at bounding box center [198, 247] width 190 height 11
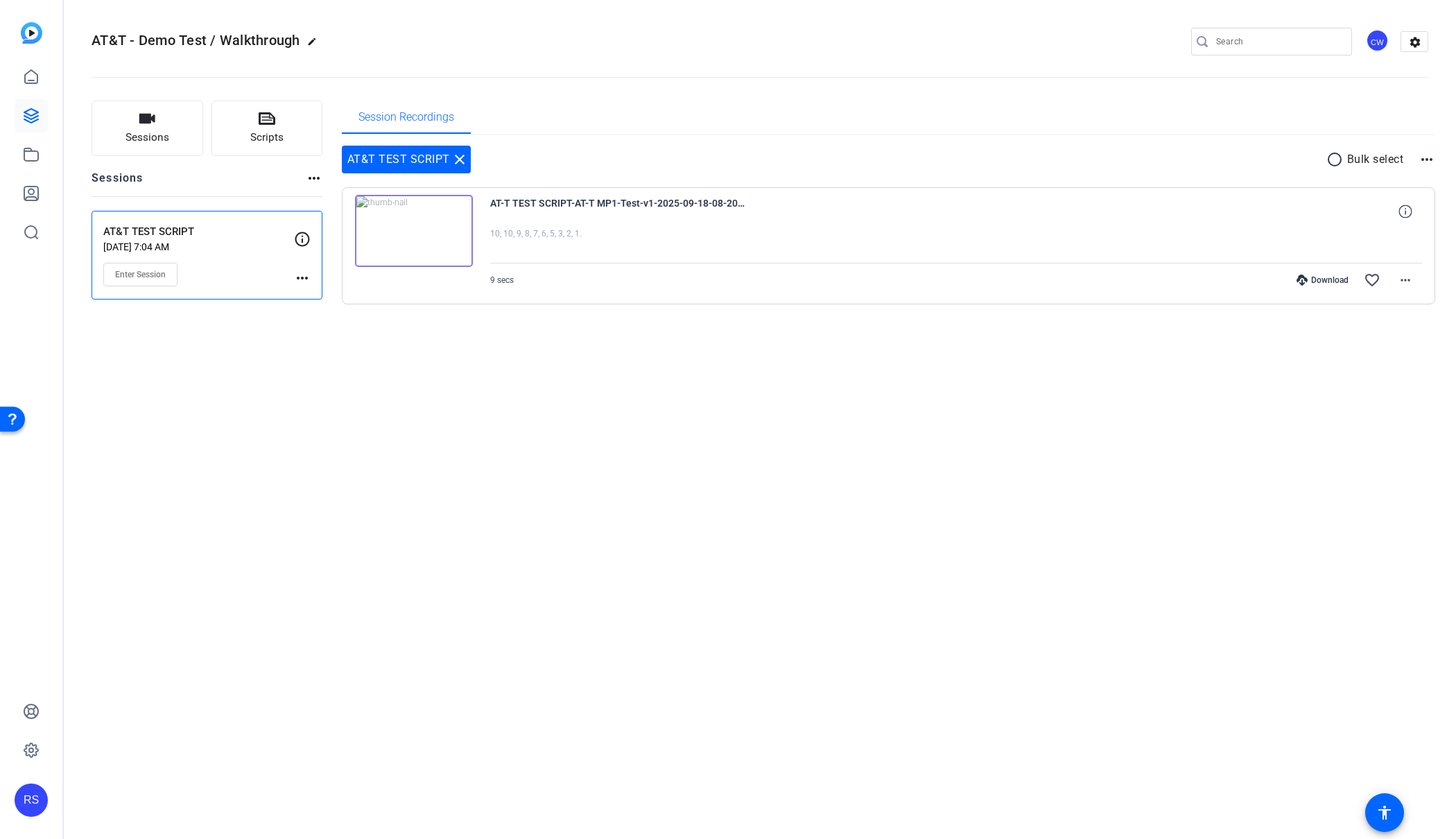
click at [1375, 36] on div "CW" at bounding box center [1377, 41] width 23 height 23
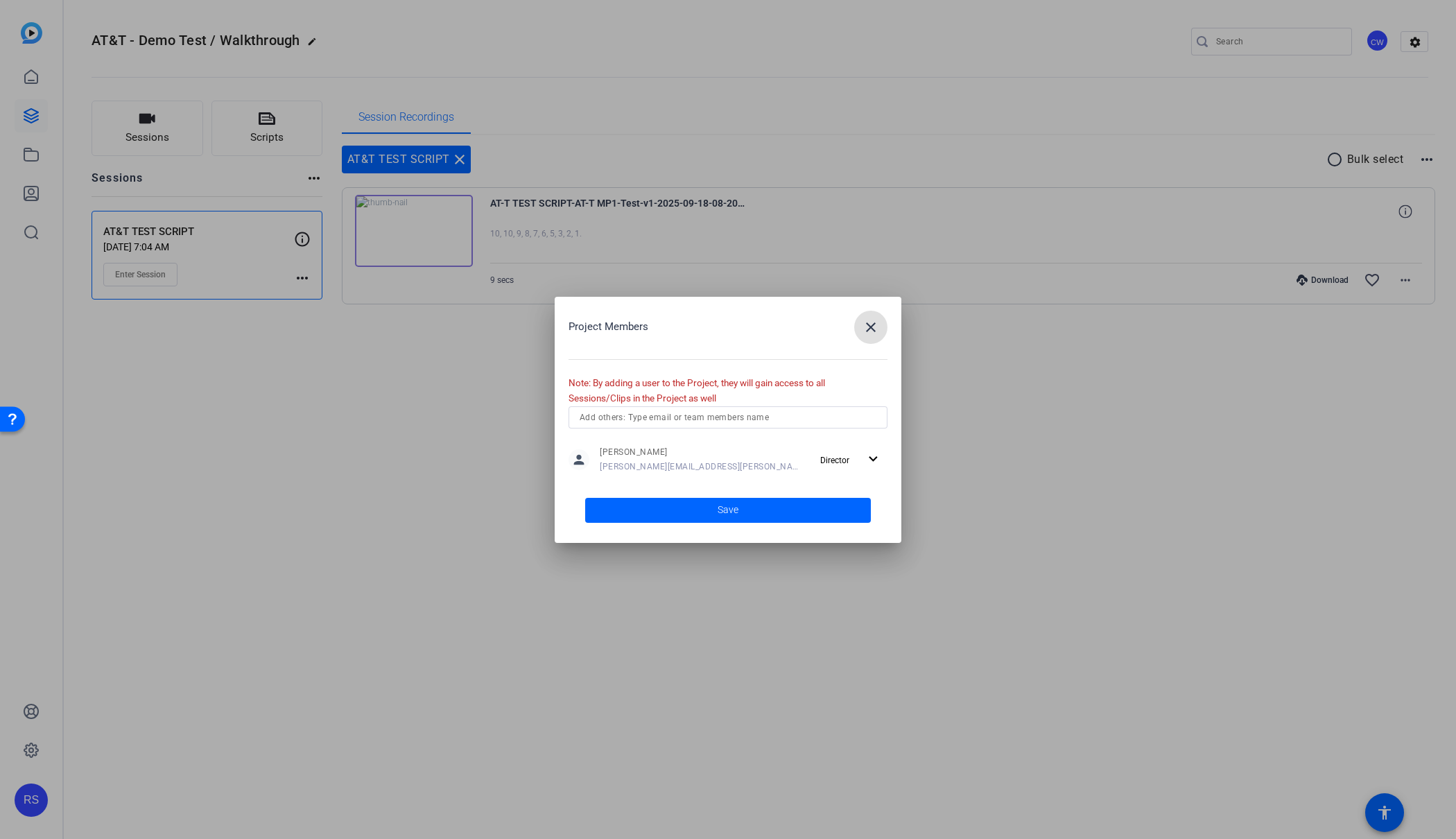
click at [670, 417] on input "text" at bounding box center [728, 417] width 297 height 17
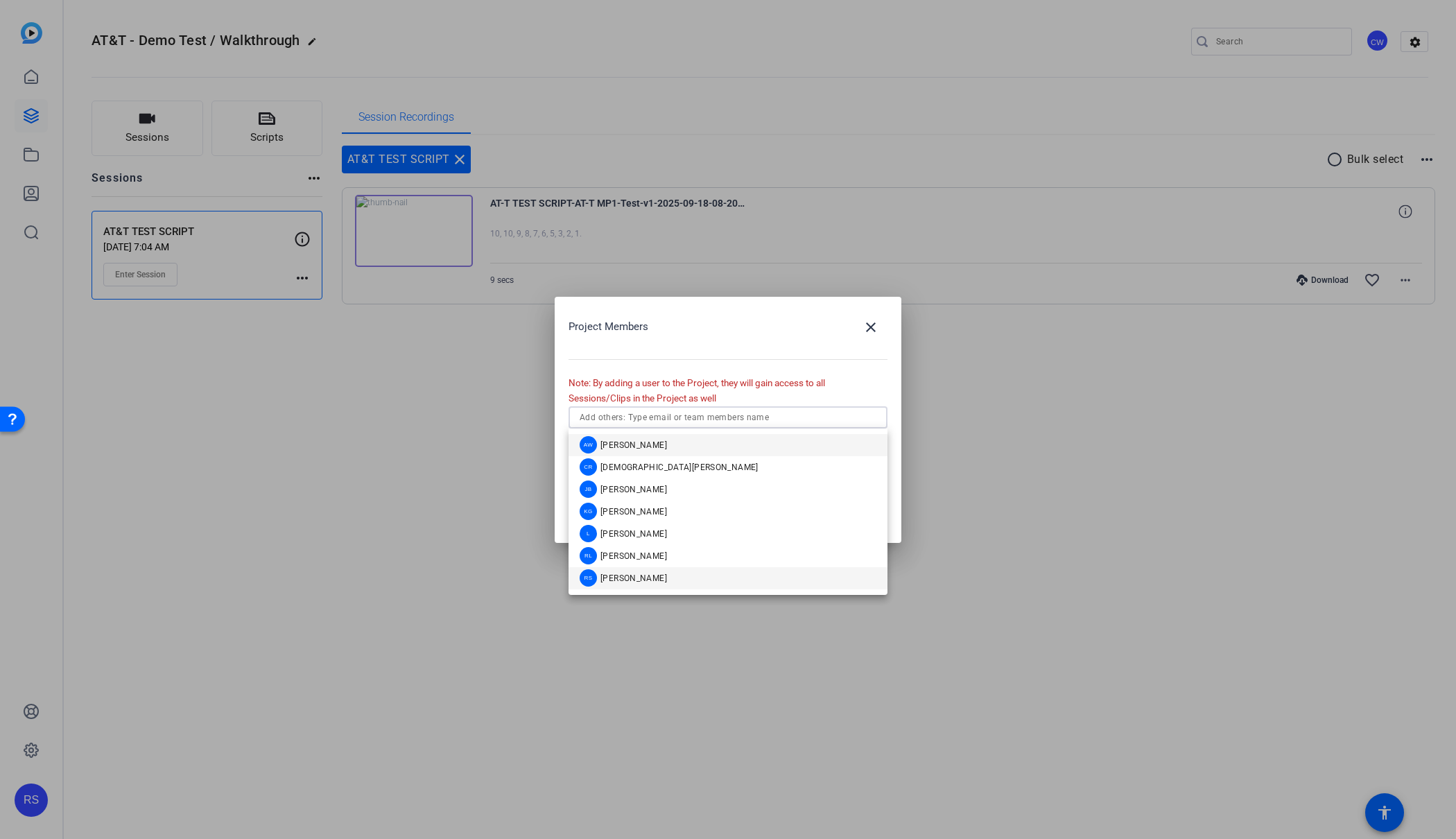
click at [672, 576] on mat-option "RS [PERSON_NAME]" at bounding box center [728, 578] width 319 height 22
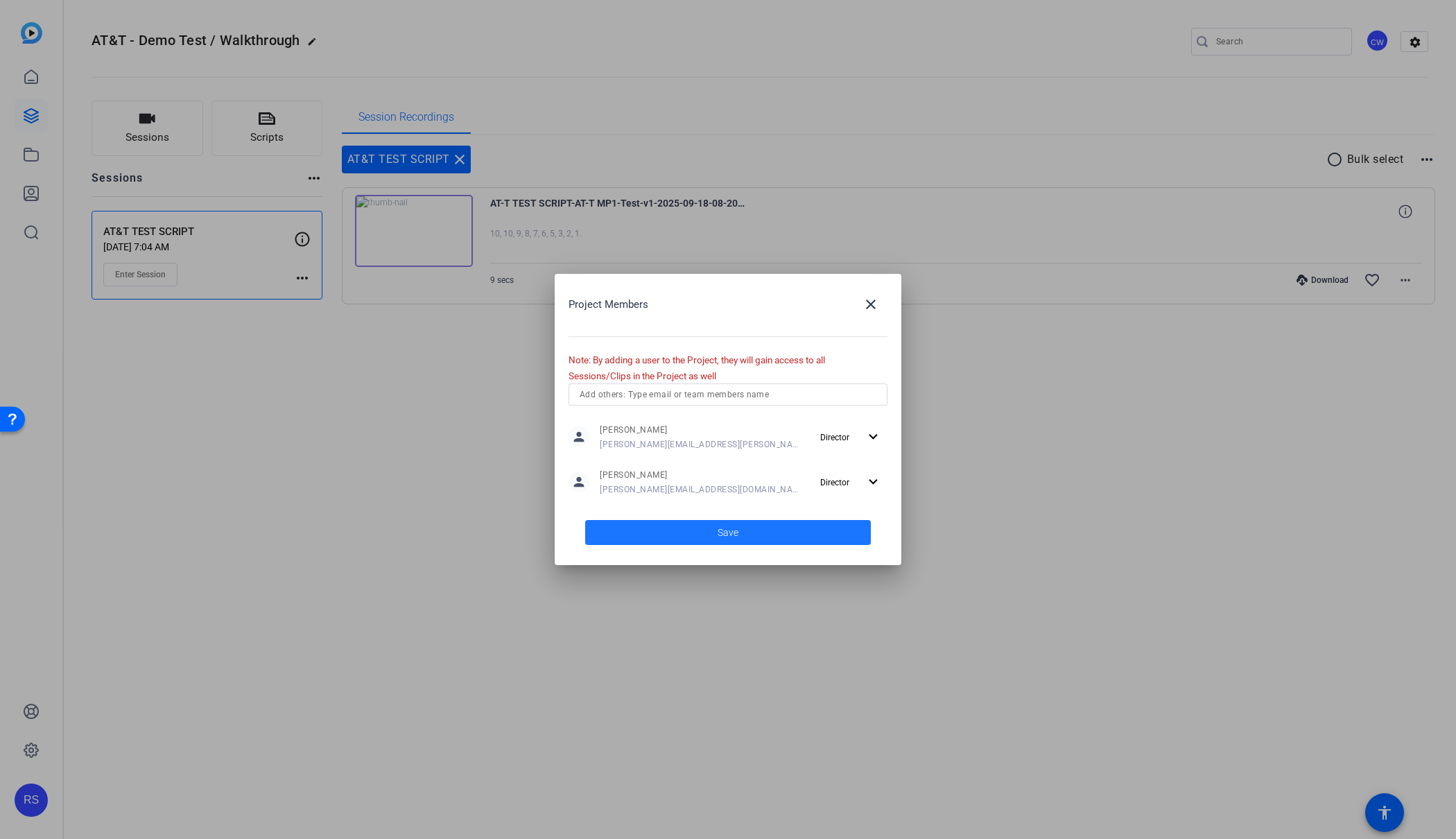
click at [767, 527] on span at bounding box center [727, 532] width 285 height 33
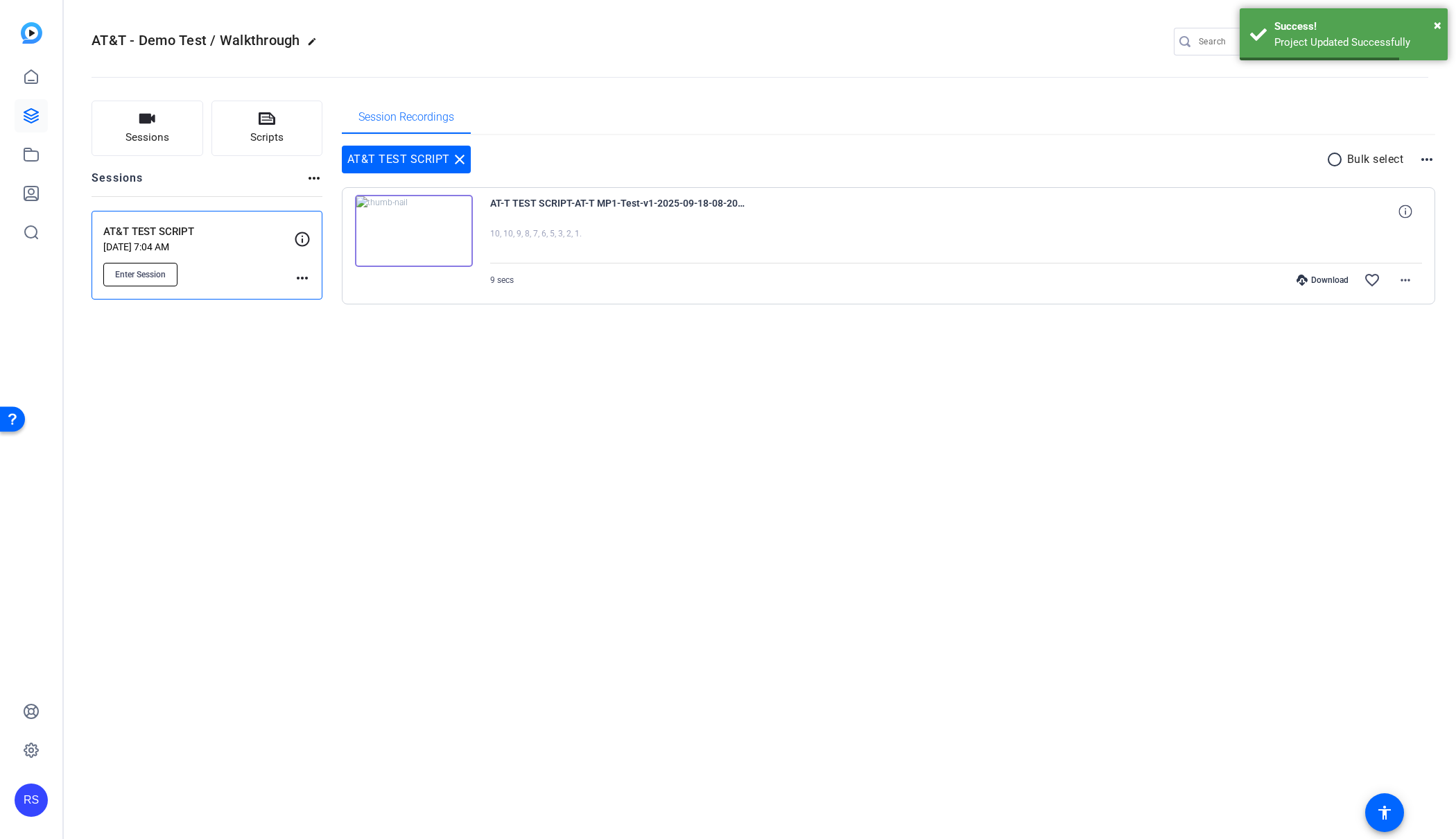
click at [146, 279] on span "Enter Session" at bounding box center [140, 274] width 50 height 11
click at [298, 352] on div "Sessions Scripts Sessions more_horiz AT&T TEST SCRIPT [DATE] 7:04 AM Enter Sess…" at bounding box center [760, 225] width 1392 height 283
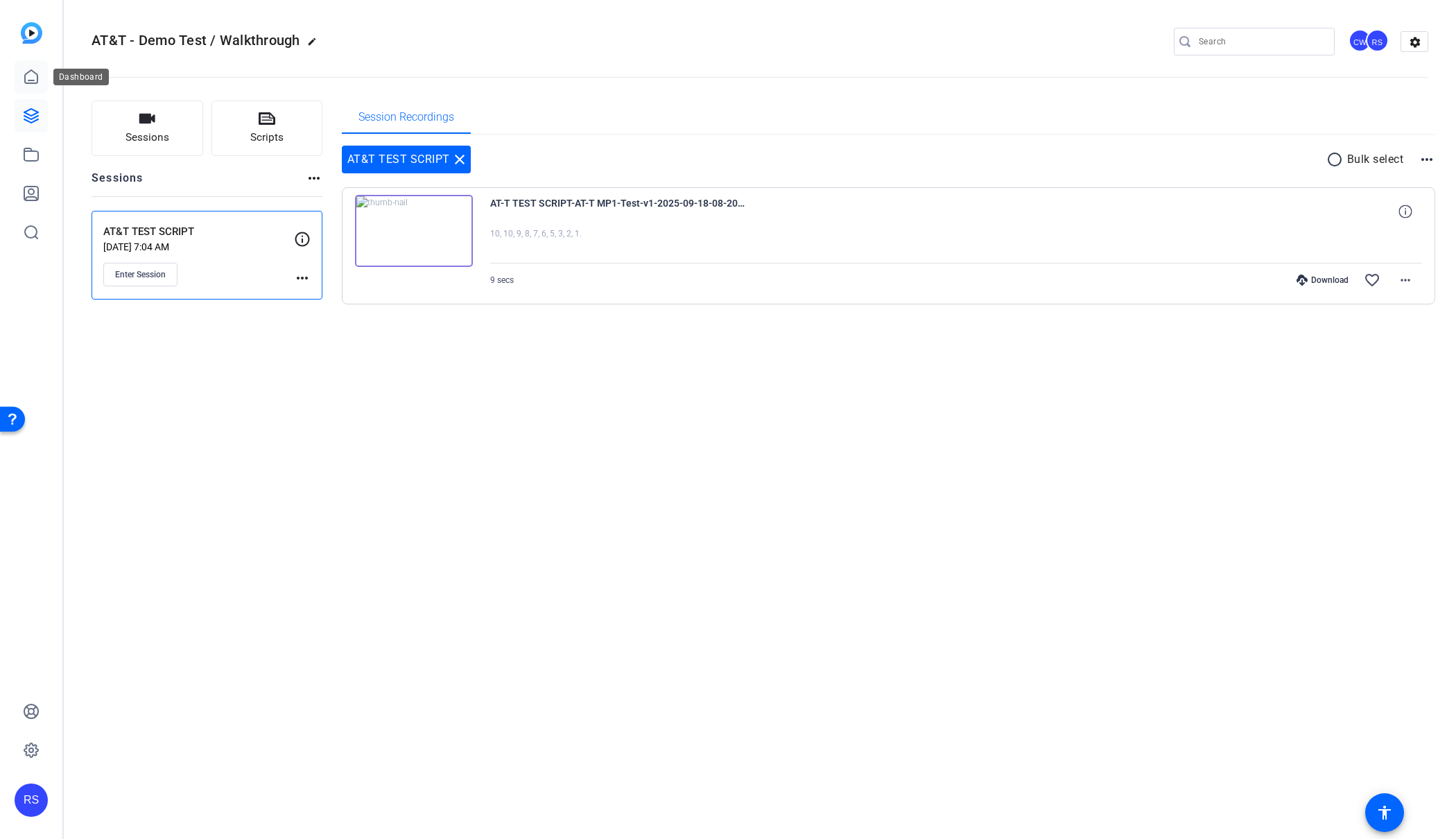
click at [33, 75] on icon at bounding box center [31, 77] width 17 height 17
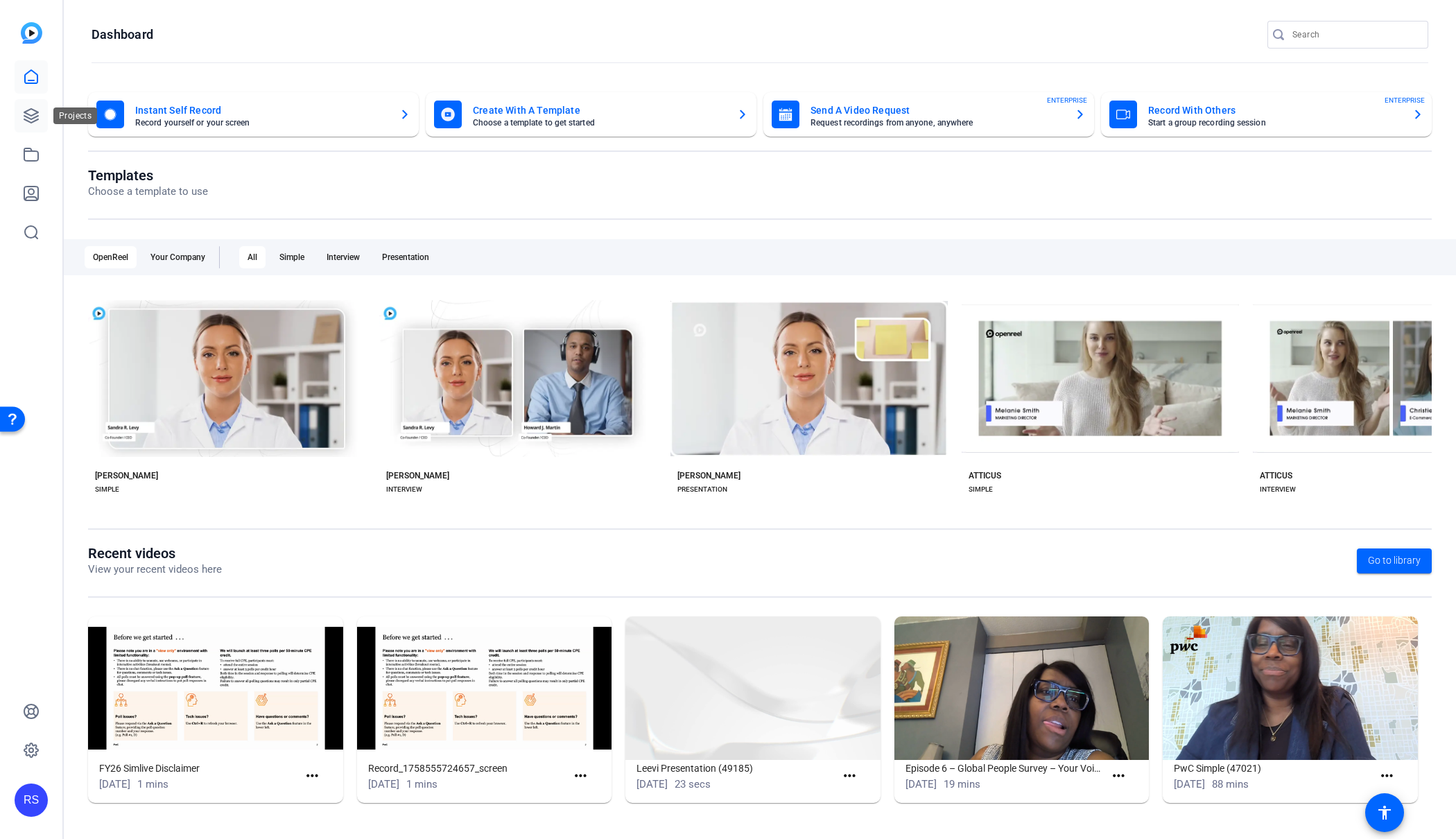
click at [33, 124] on icon at bounding box center [31, 116] width 17 height 17
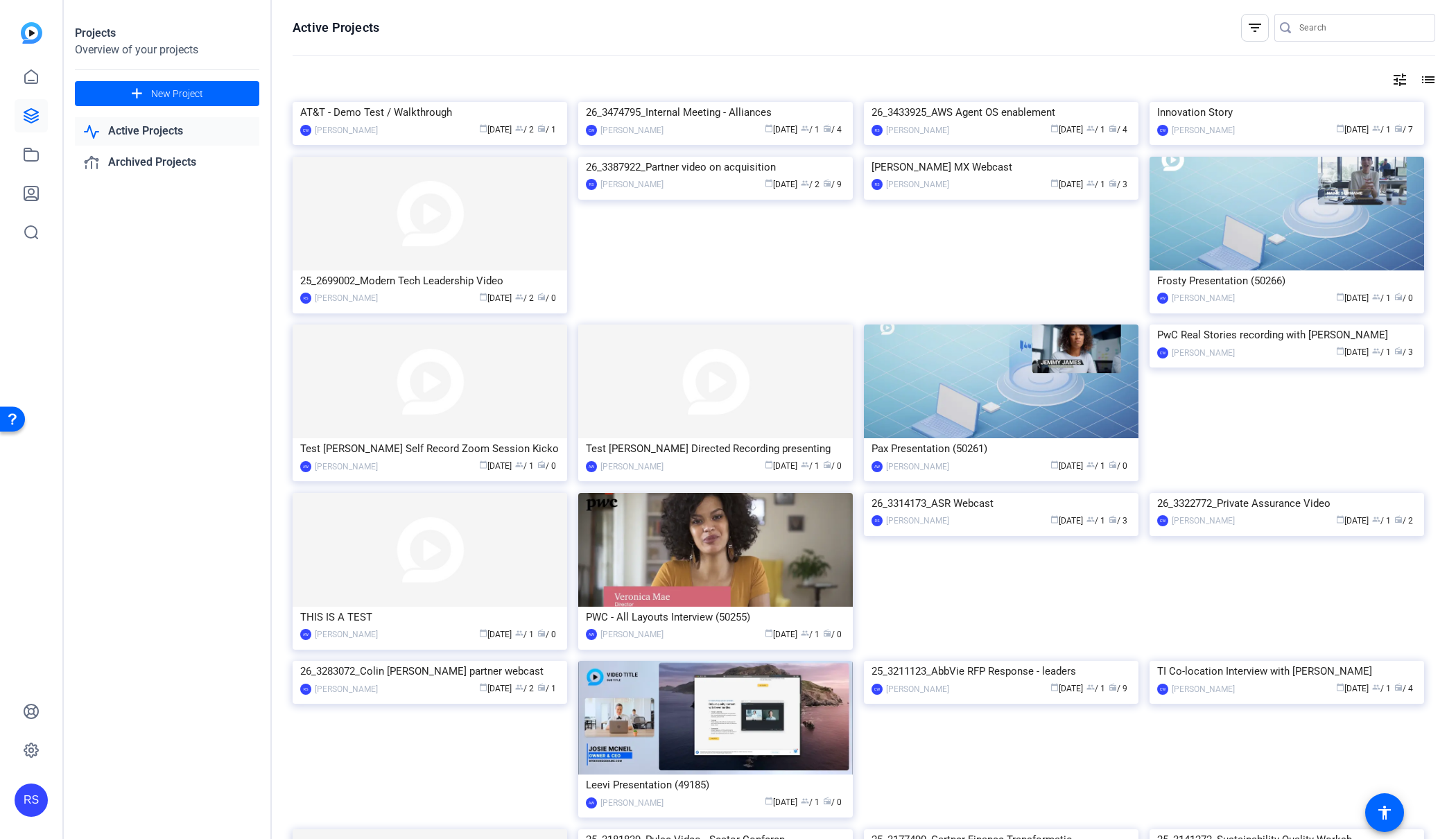
click at [461, 270] on img at bounding box center [430, 213] width 275 height 114
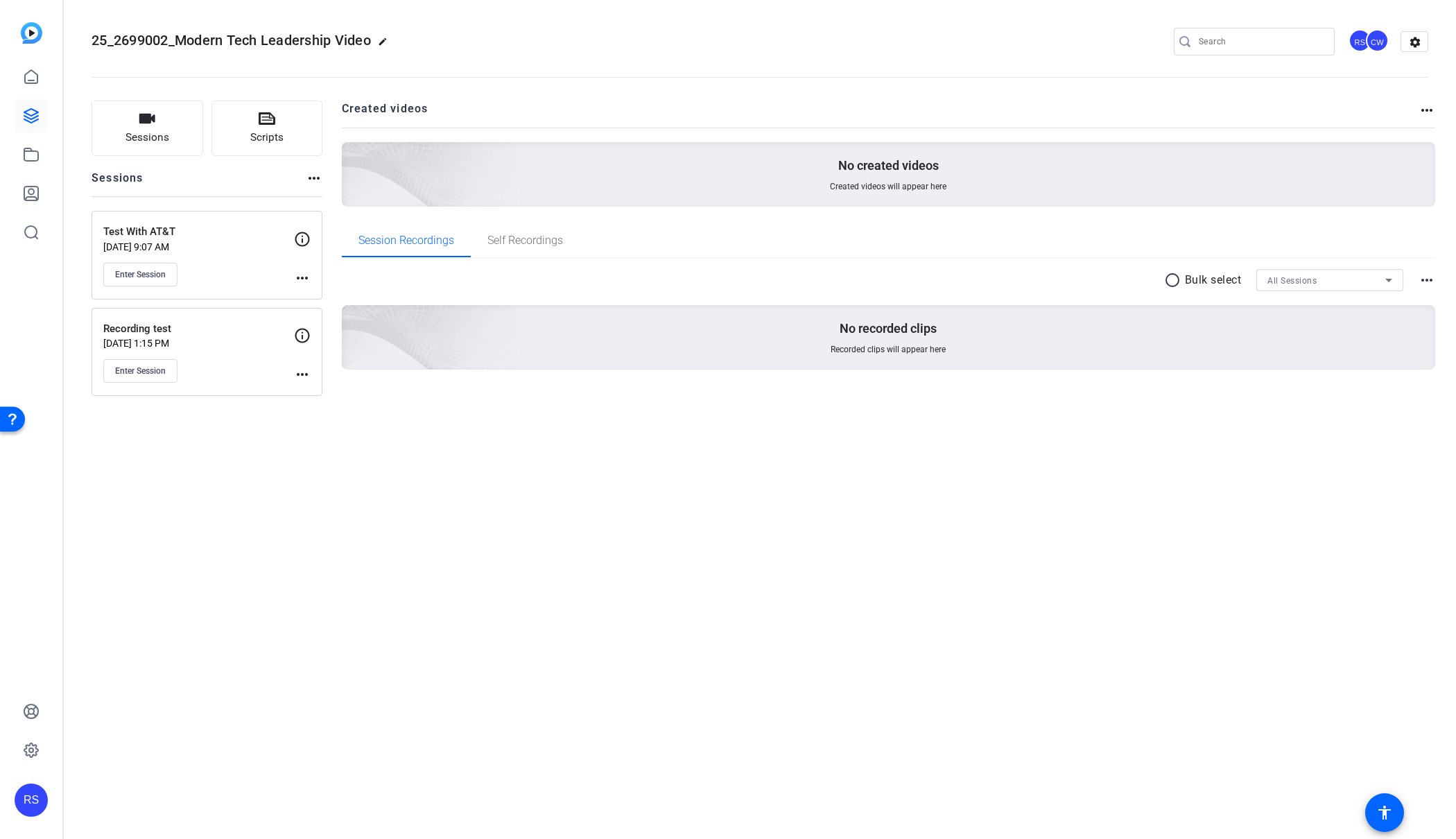
click at [303, 374] on mat-icon "more_horiz" at bounding box center [303, 374] width 17 height 17
drag, startPoint x: 241, startPoint y: 380, endPoint x: 212, endPoint y: 377, distance: 29.2
click at [240, 380] on div at bounding box center [728, 420] width 1456 height 839
click at [163, 377] on button "Enter Session" at bounding box center [140, 371] width 75 height 23
click at [154, 130] on span "Sessions" at bounding box center [148, 137] width 44 height 16
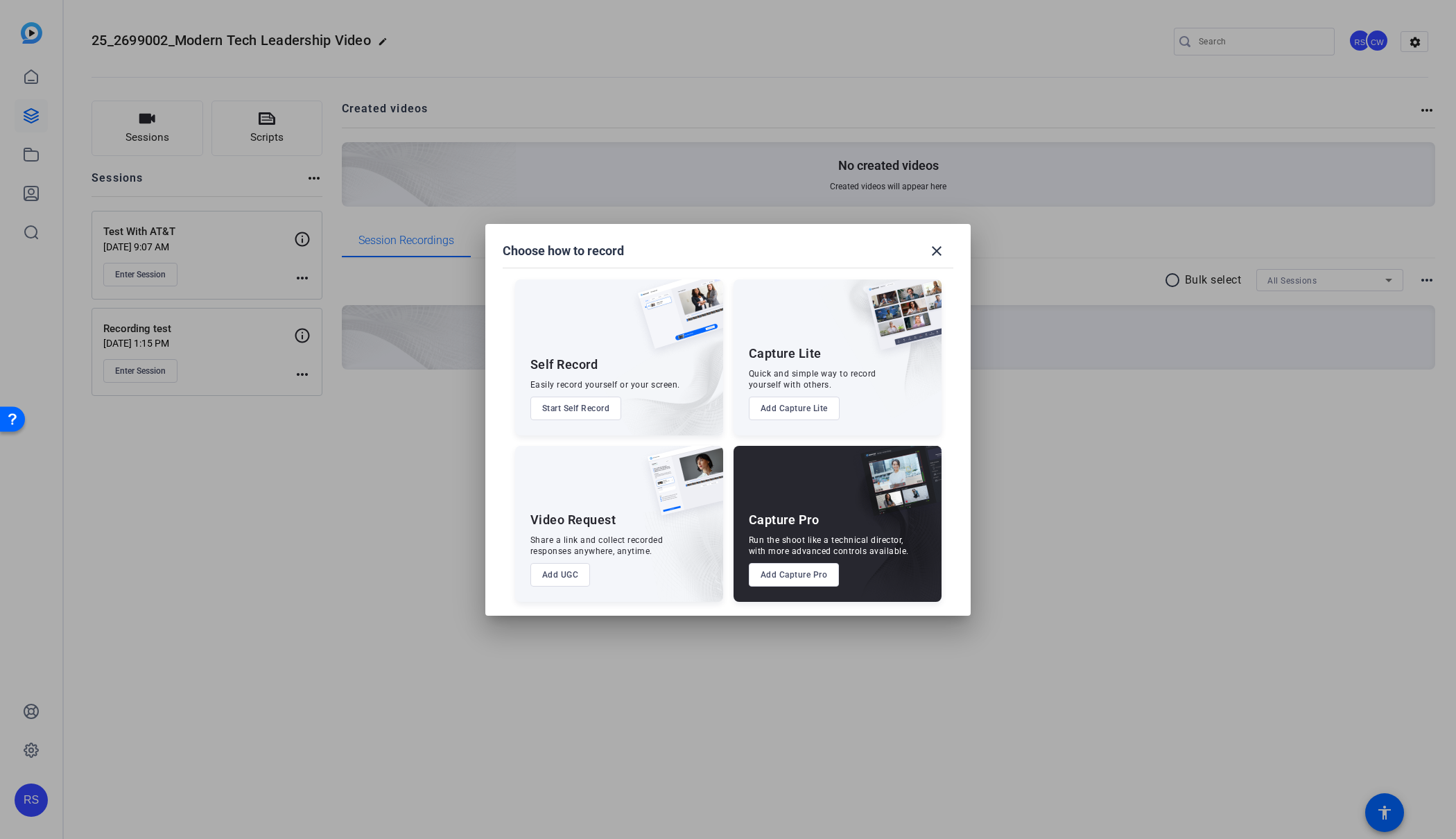
click at [803, 578] on button "Add Capture Pro" at bounding box center [794, 575] width 91 height 23
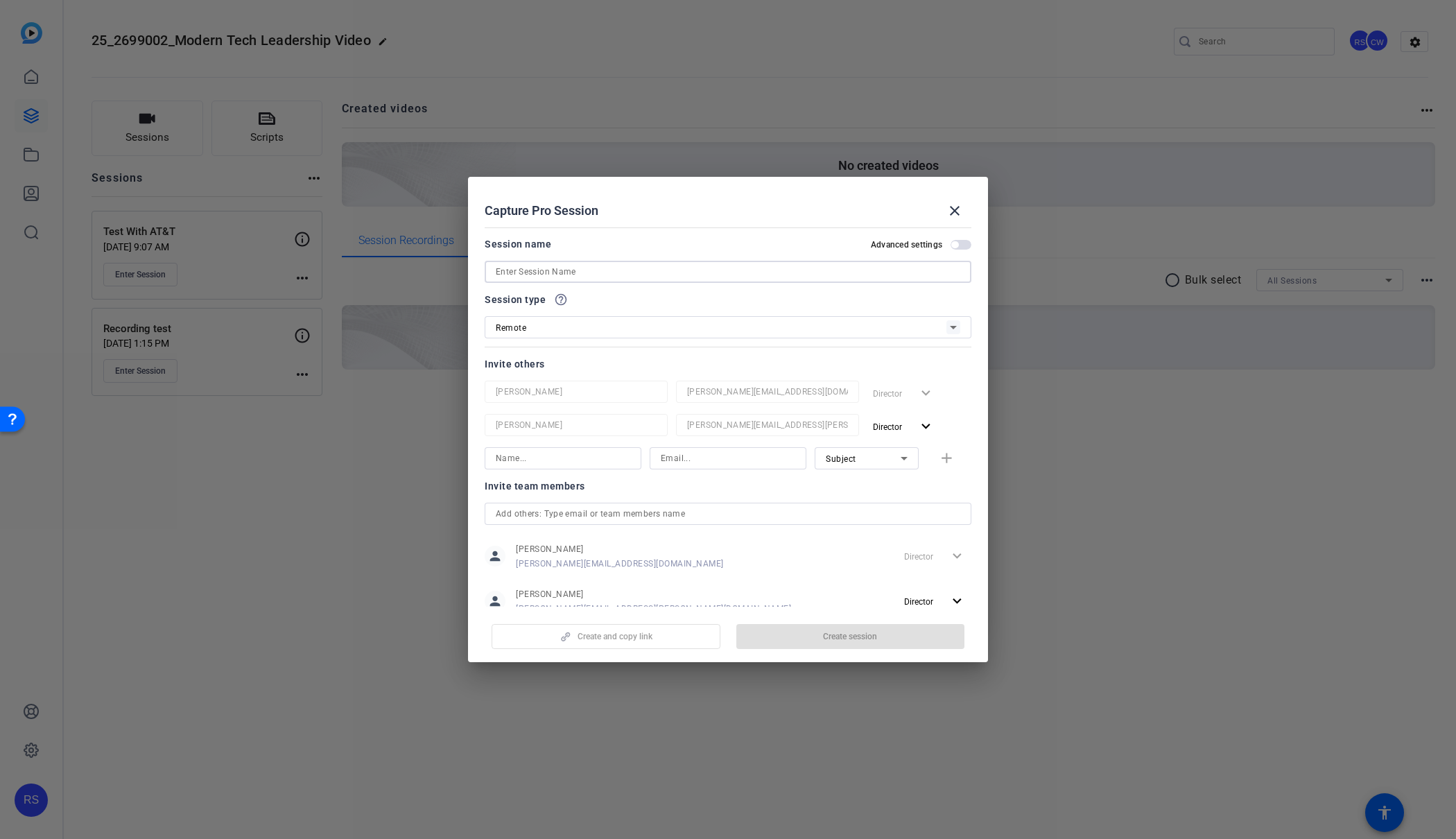
click at [582, 271] on input at bounding box center [728, 272] width 465 height 17
click at [690, 273] on input at bounding box center [728, 272] width 465 height 17
paste input "Modern Tech Leadership Recording: [PERSON_NAME] (PwC CIO) & [PERSON_NAME] (AT&T…"
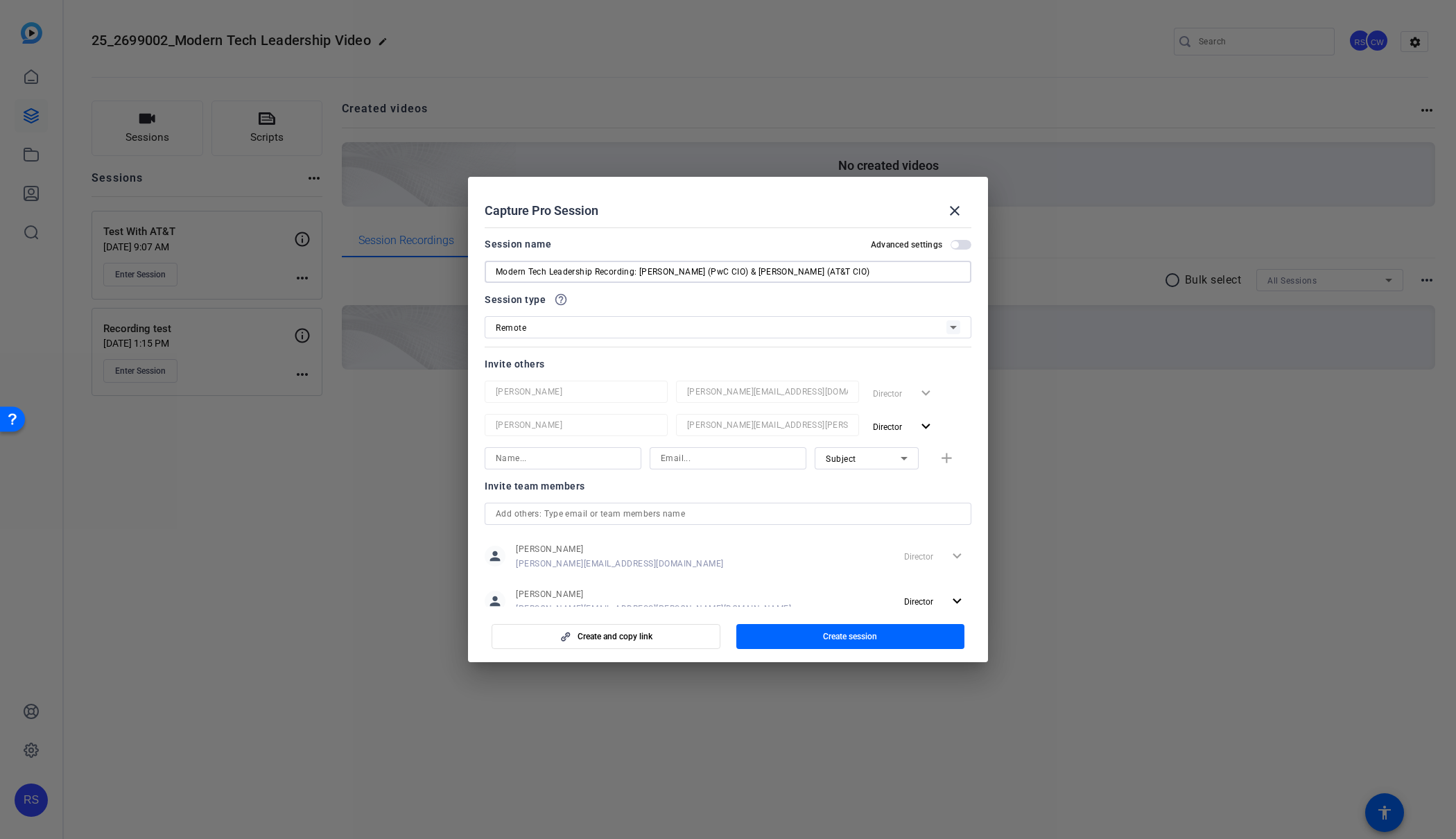
scroll to position [41, 0]
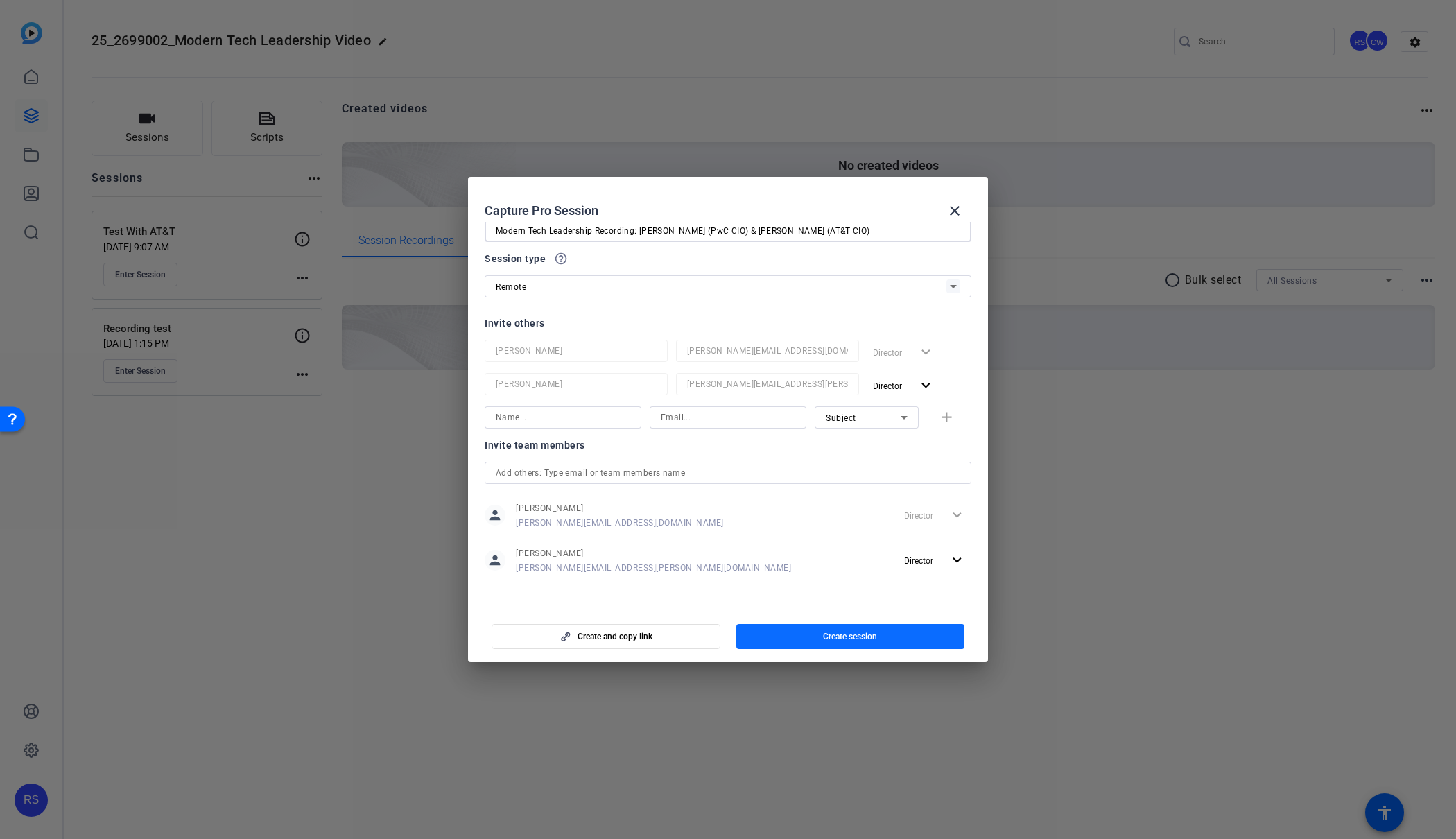
type input "Modern Tech Leadership Recording: [PERSON_NAME] (PwC CIO) & [PERSON_NAME] (AT&T…"
click at [864, 637] on span "Create session" at bounding box center [850, 636] width 54 height 11
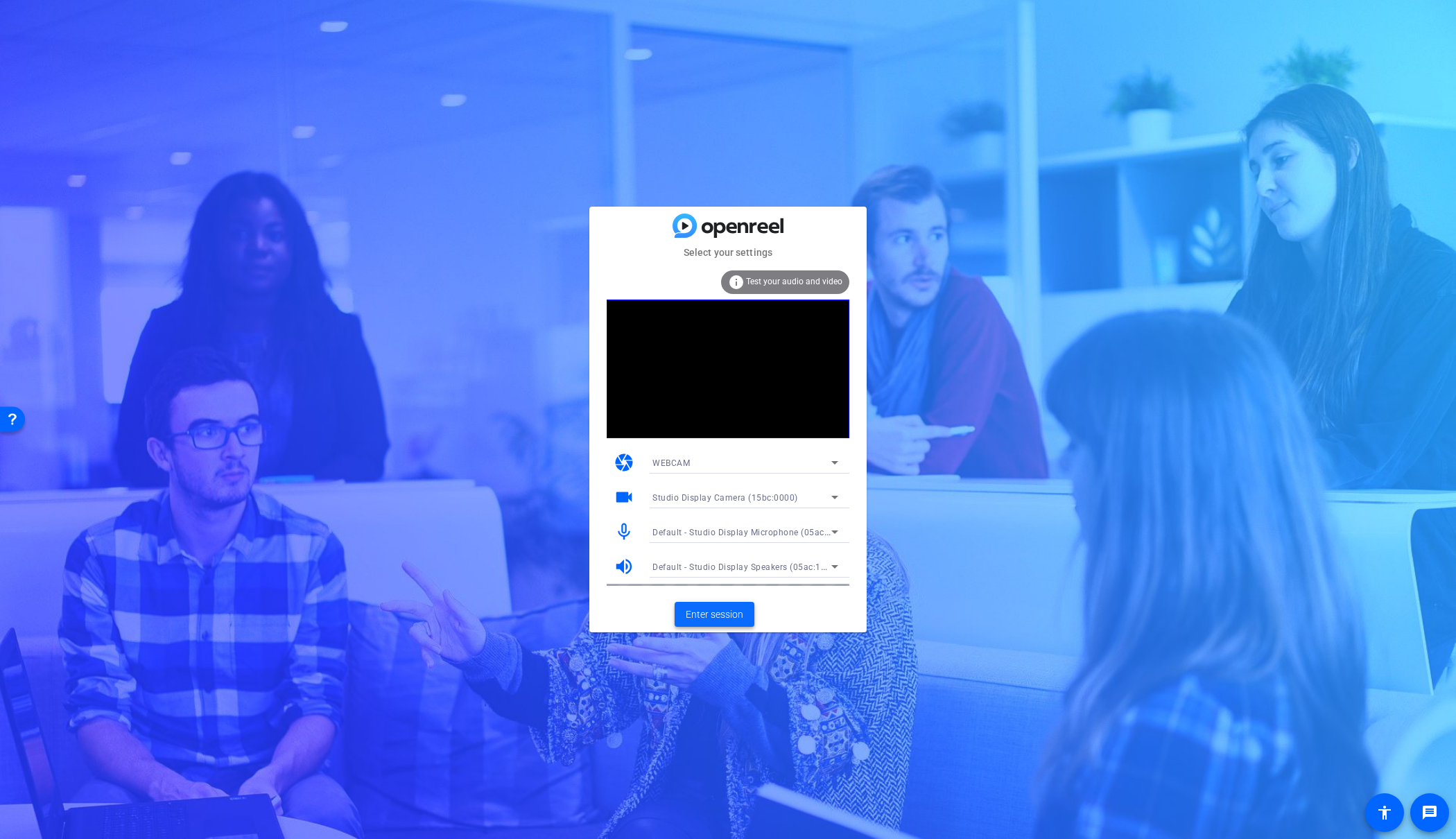
click at [722, 613] on span "Enter session" at bounding box center [714, 615] width 57 height 14
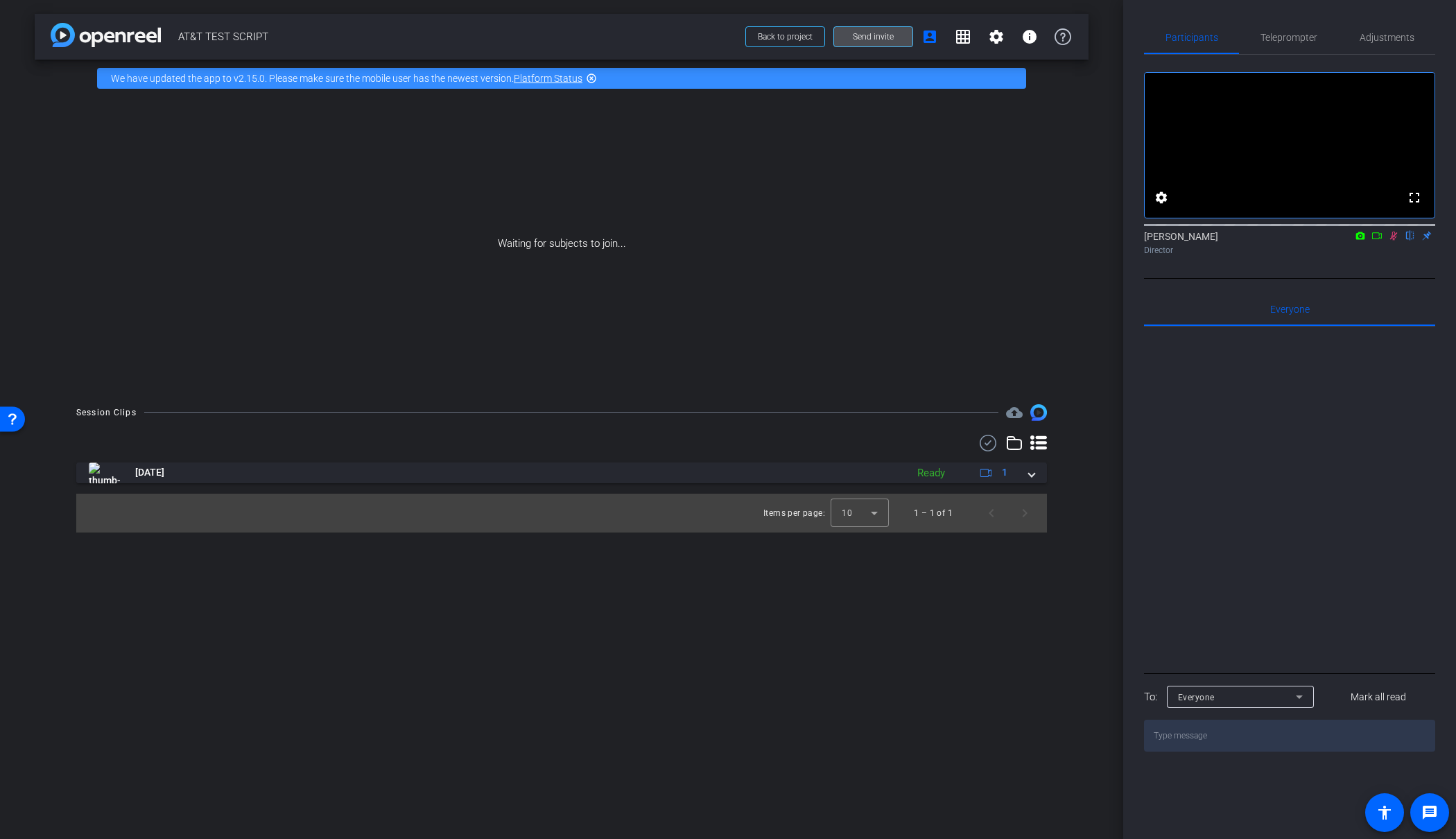
click at [854, 33] on span "Send invite" at bounding box center [873, 36] width 41 height 11
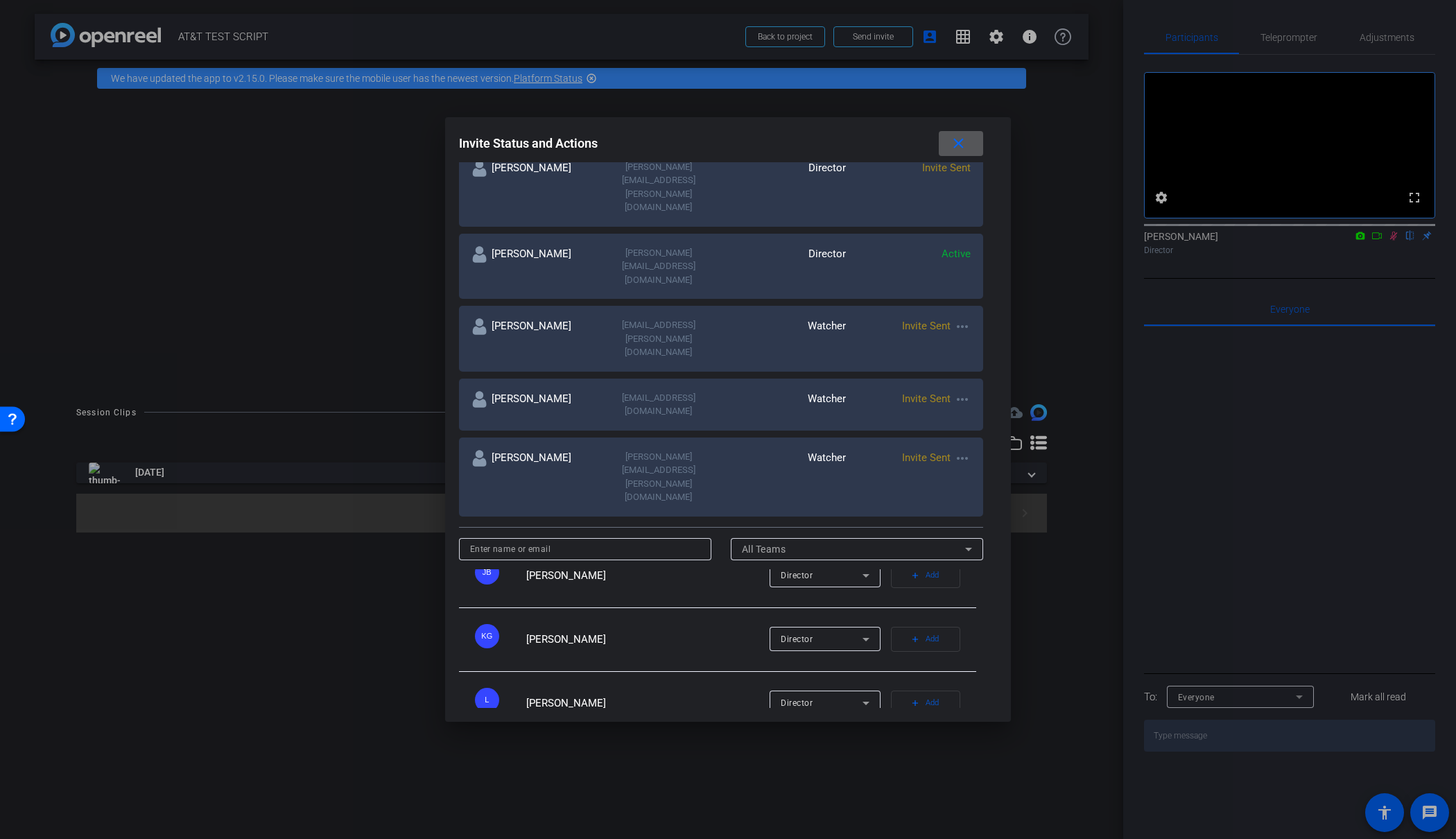
scroll to position [221, 0]
click at [961, 142] on mat-icon "close" at bounding box center [958, 144] width 17 height 17
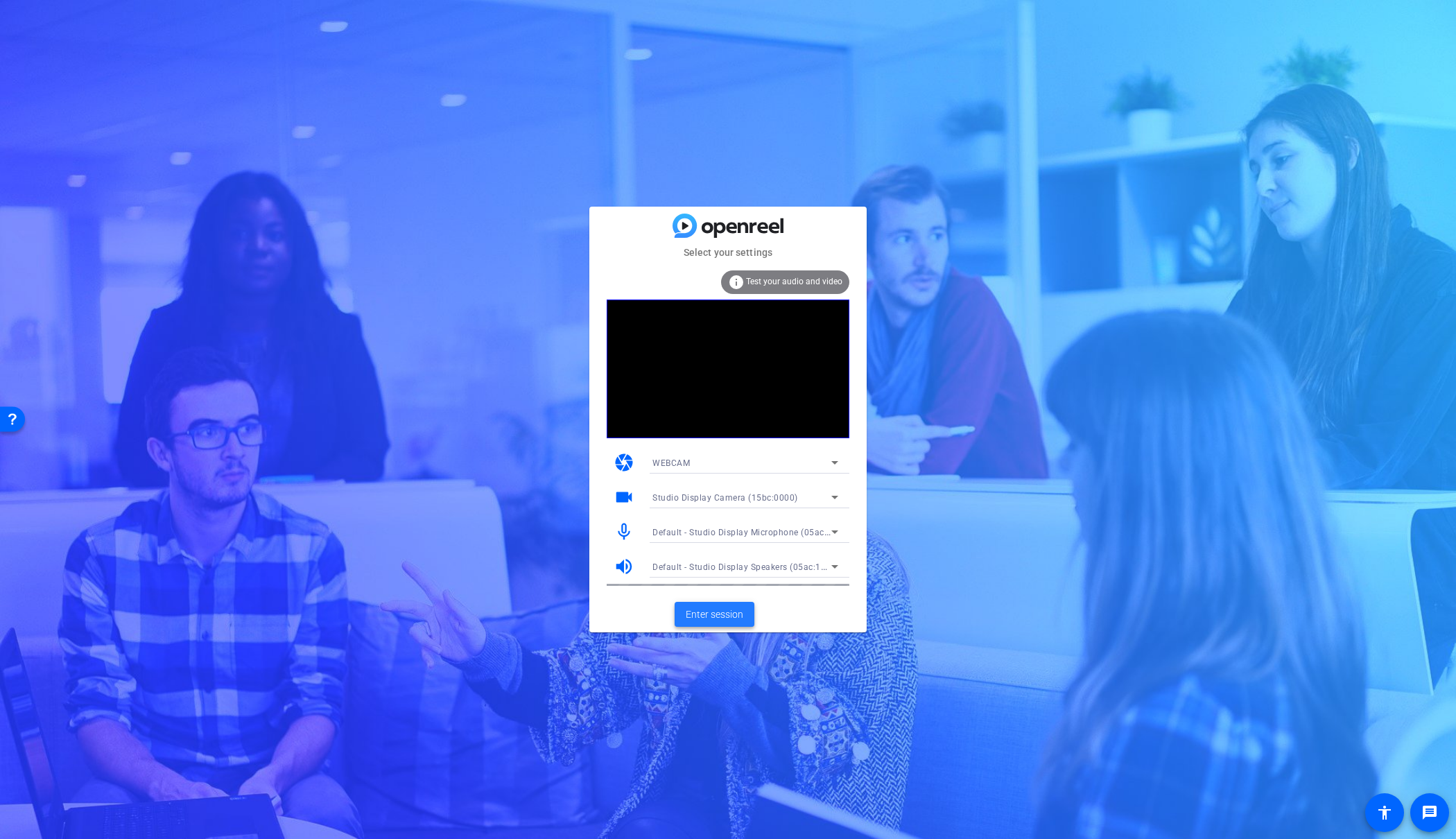
click at [711, 616] on span "Enter session" at bounding box center [714, 615] width 57 height 14
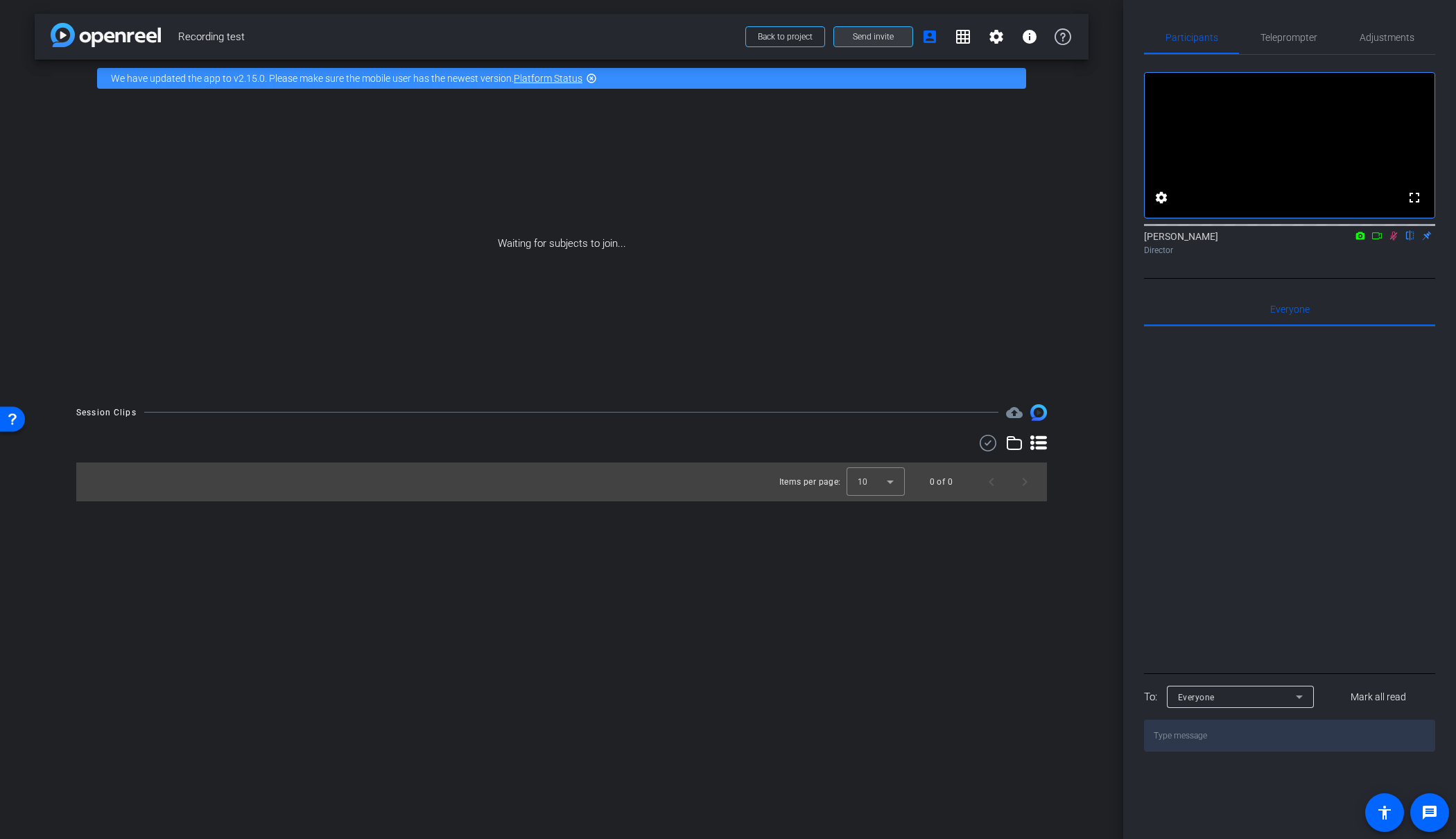
click at [864, 39] on span "Send invite" at bounding box center [873, 36] width 41 height 11
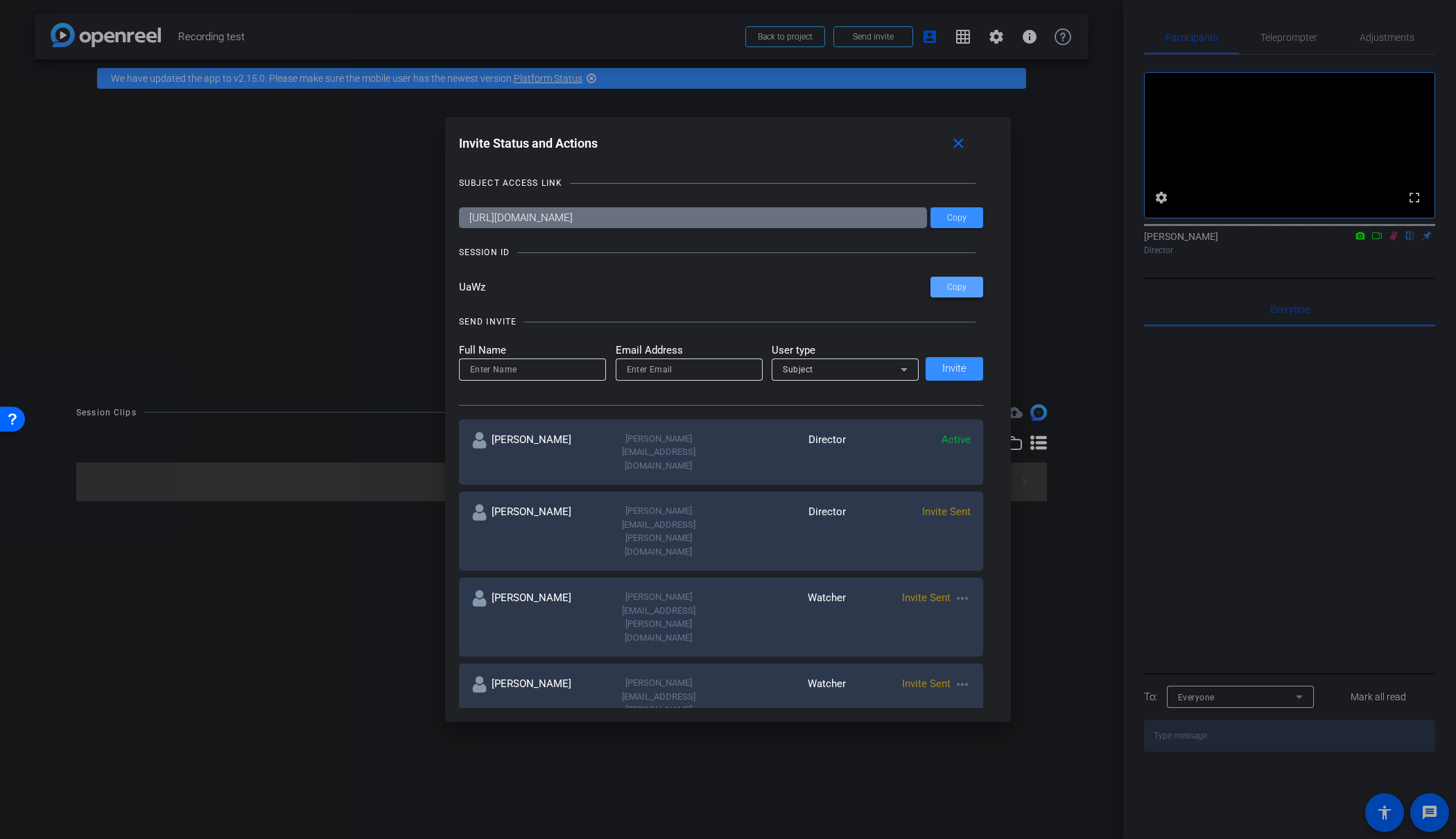
drag, startPoint x: 958, startPoint y: 285, endPoint x: 965, endPoint y: 285, distance: 7.0
click at [958, 285] on span "Copy" at bounding box center [957, 288] width 20 height 11
click at [960, 142] on mat-icon "close" at bounding box center [958, 144] width 17 height 17
